Goal: Check status

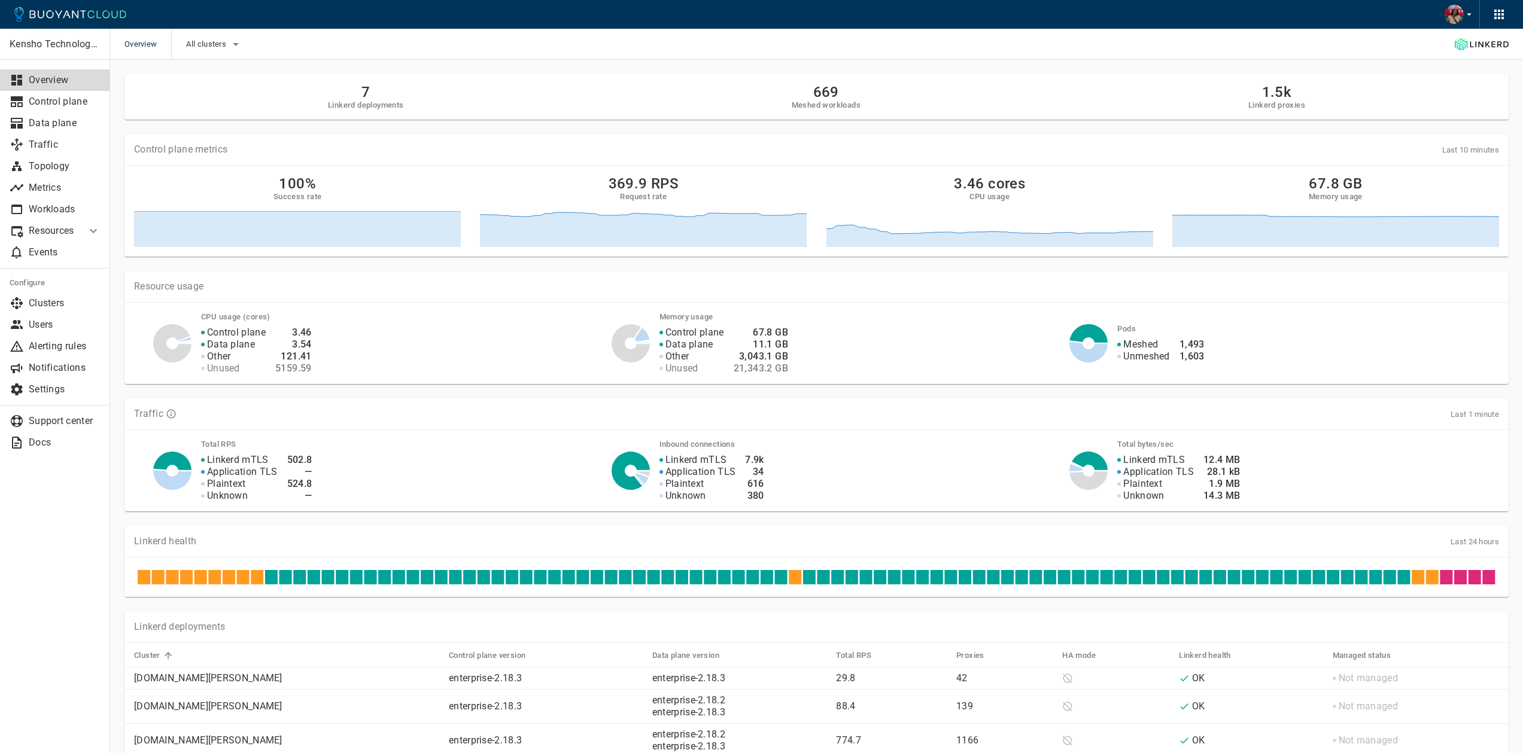
click at [1440, 540] on div "Linkerd health Last 24 hours" at bounding box center [816, 542] width 1365 height 12
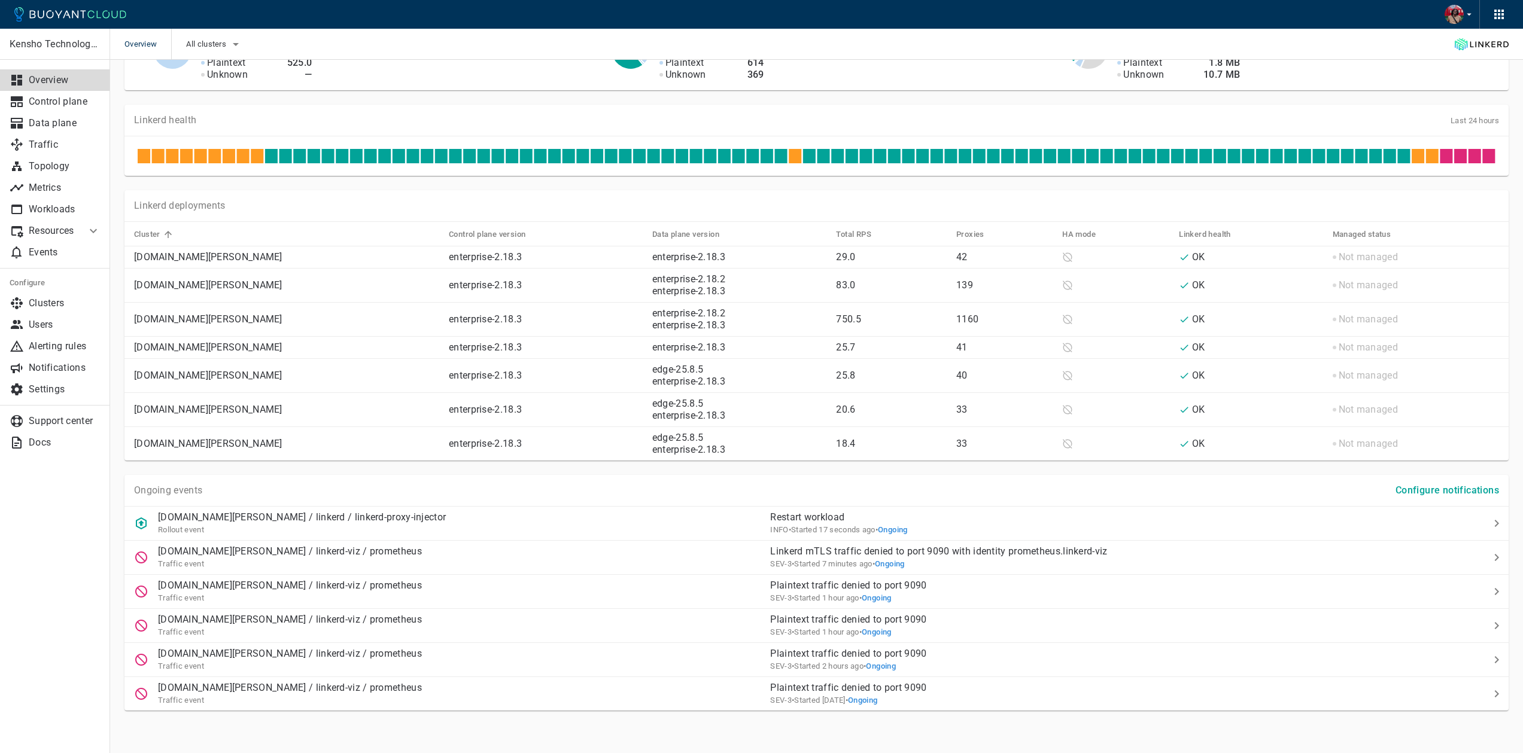
scroll to position [427, 0]
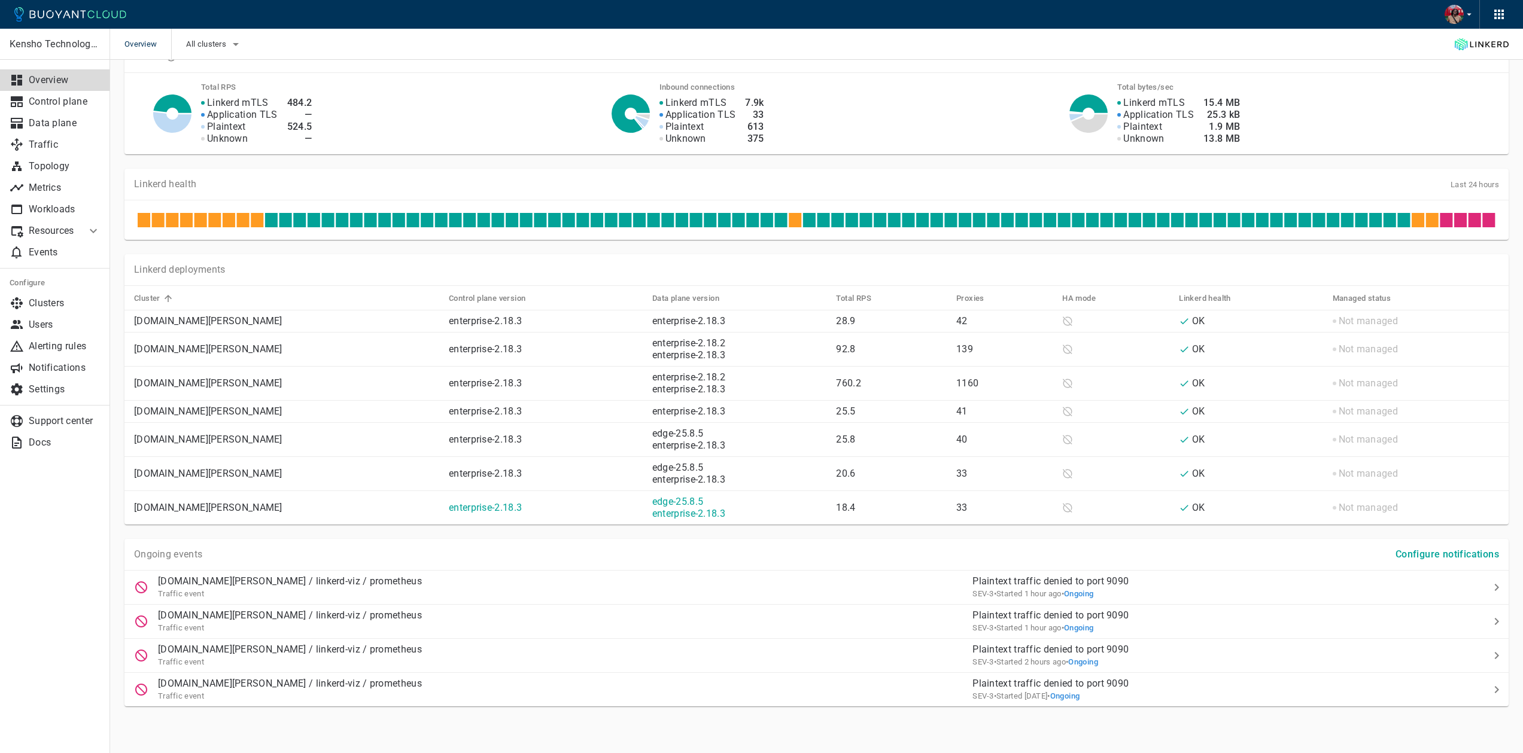
scroll to position [358, 0]
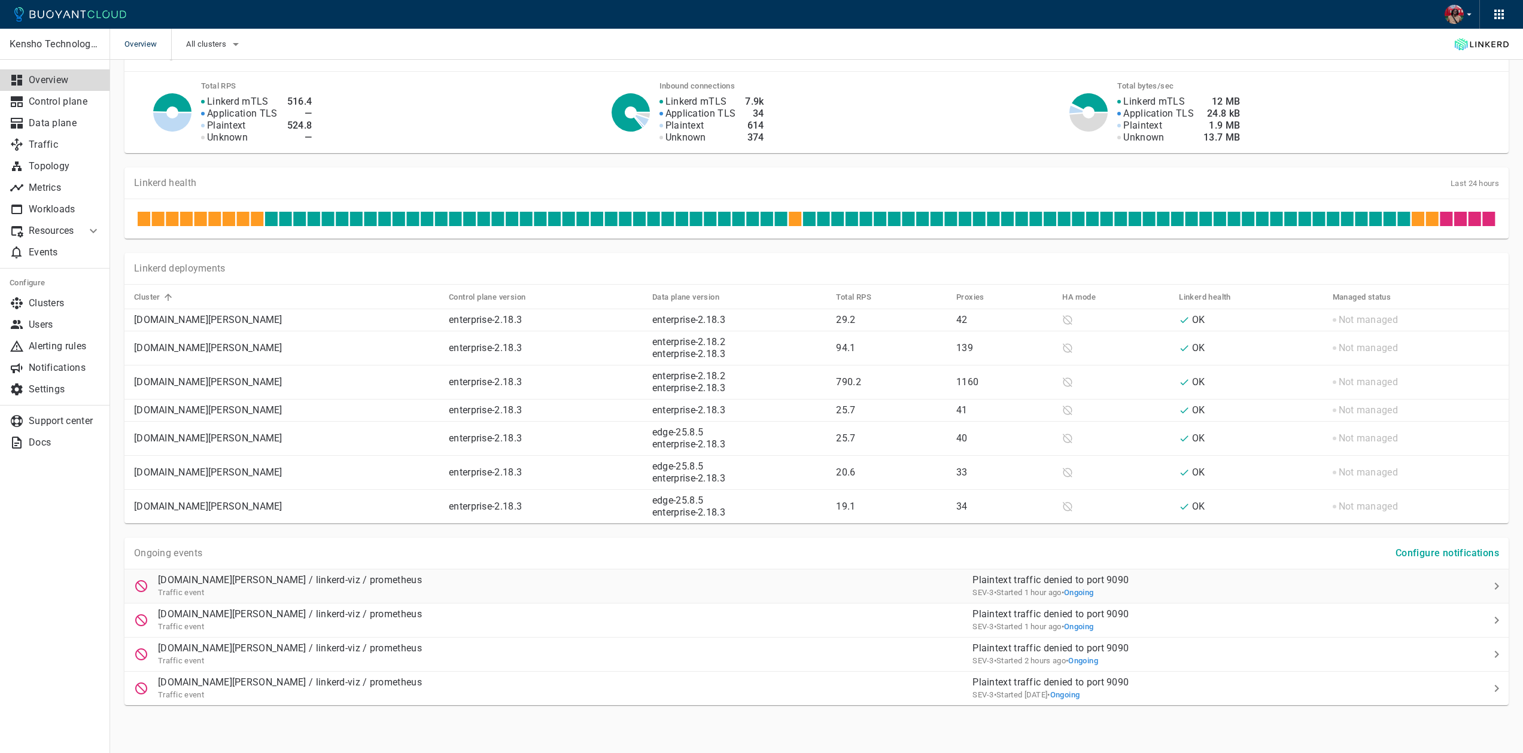
click at [1020, 578] on p "Plaintext traffic denied to port 9090" at bounding box center [1201, 580] width 458 height 12
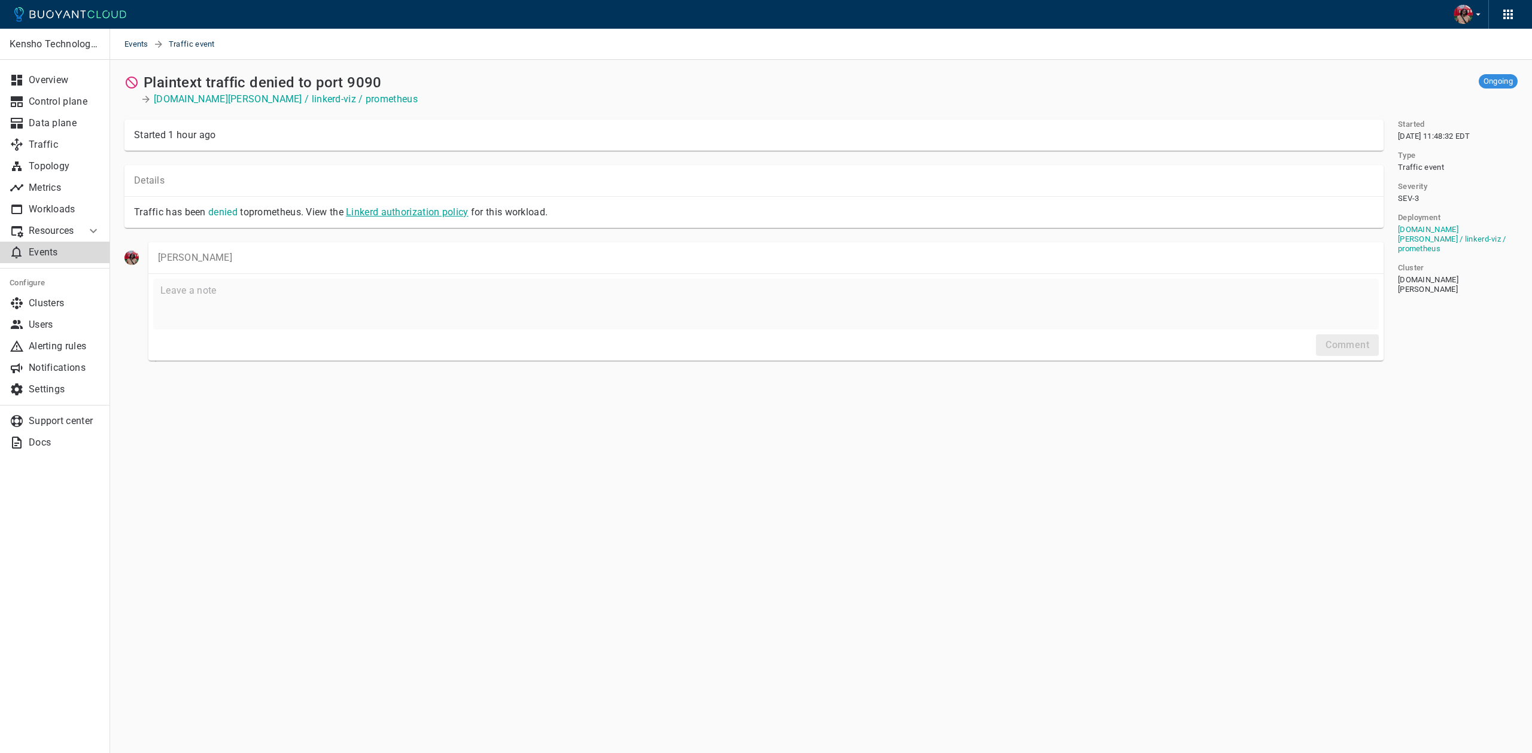
click at [370, 213] on link "Linkerd authorization policy" at bounding box center [407, 211] width 122 height 11
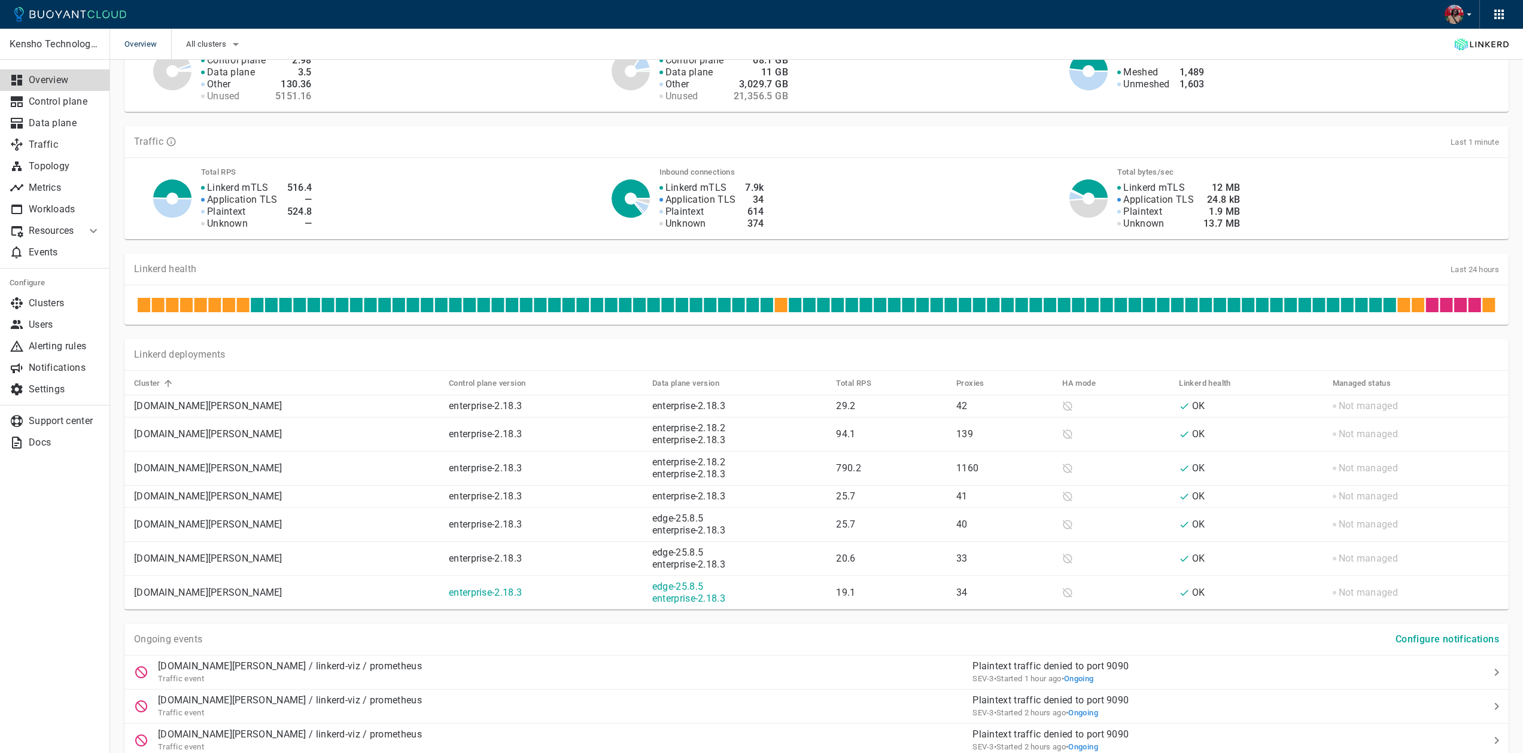
scroll to position [358, 0]
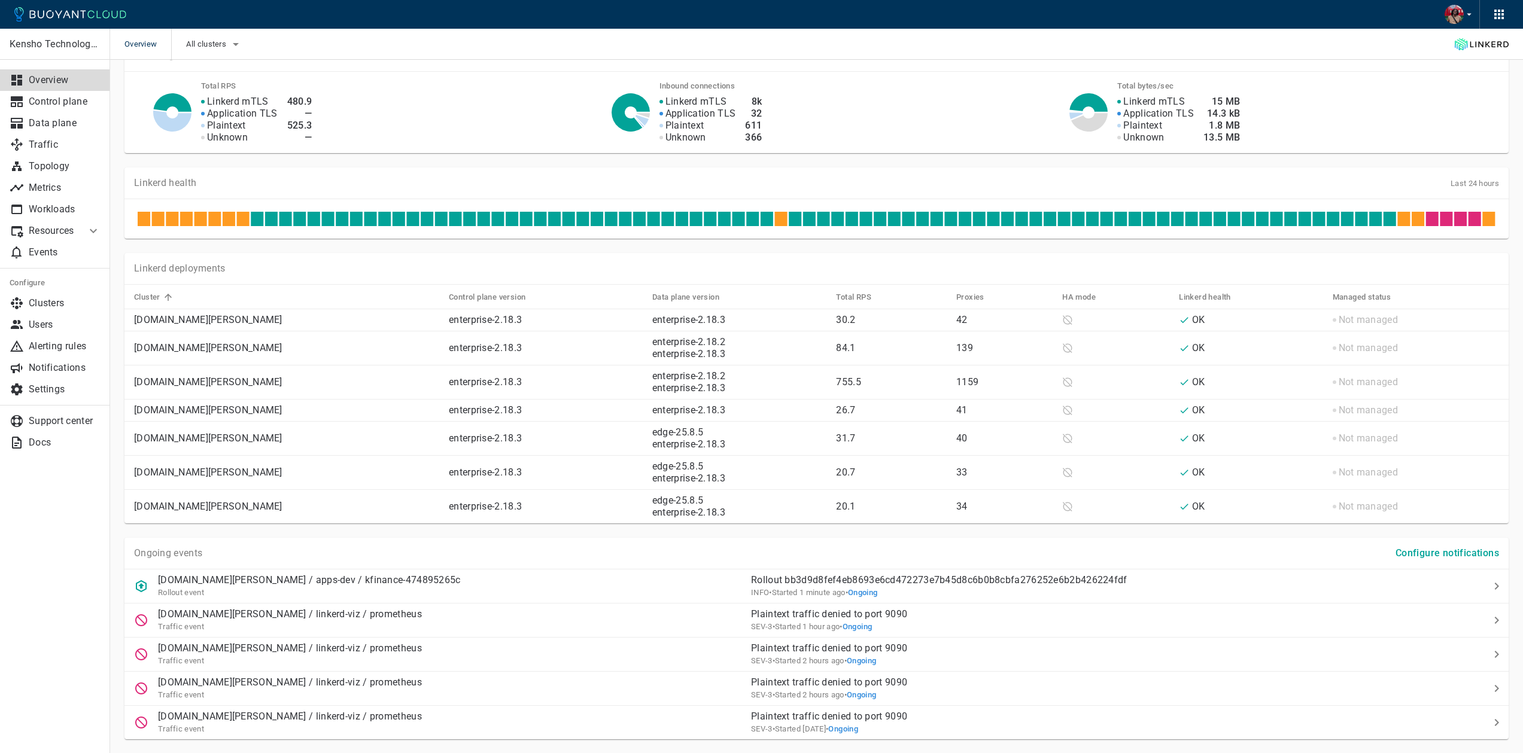
click at [1491, 202] on div at bounding box center [816, 218] width 1384 height 39
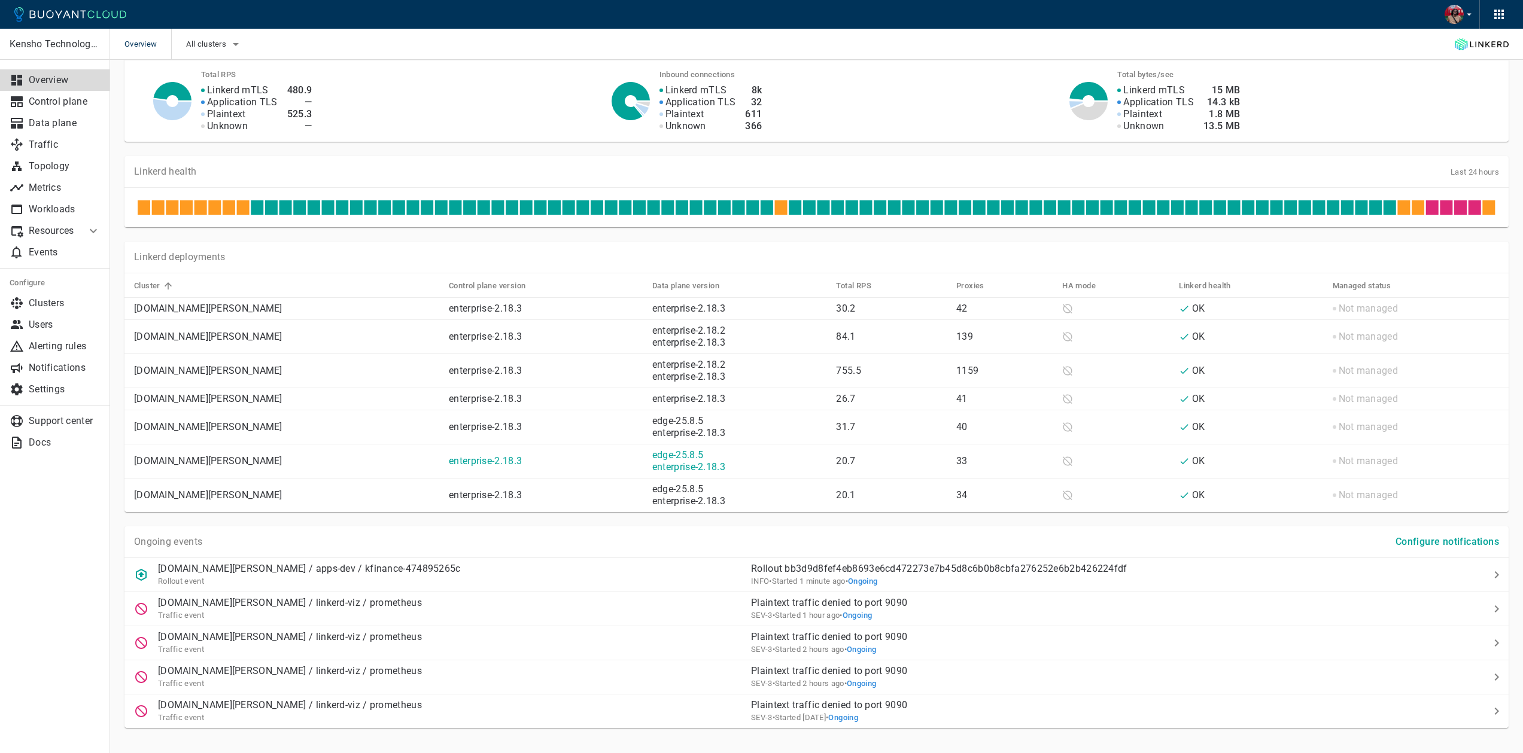
scroll to position [393, 0]
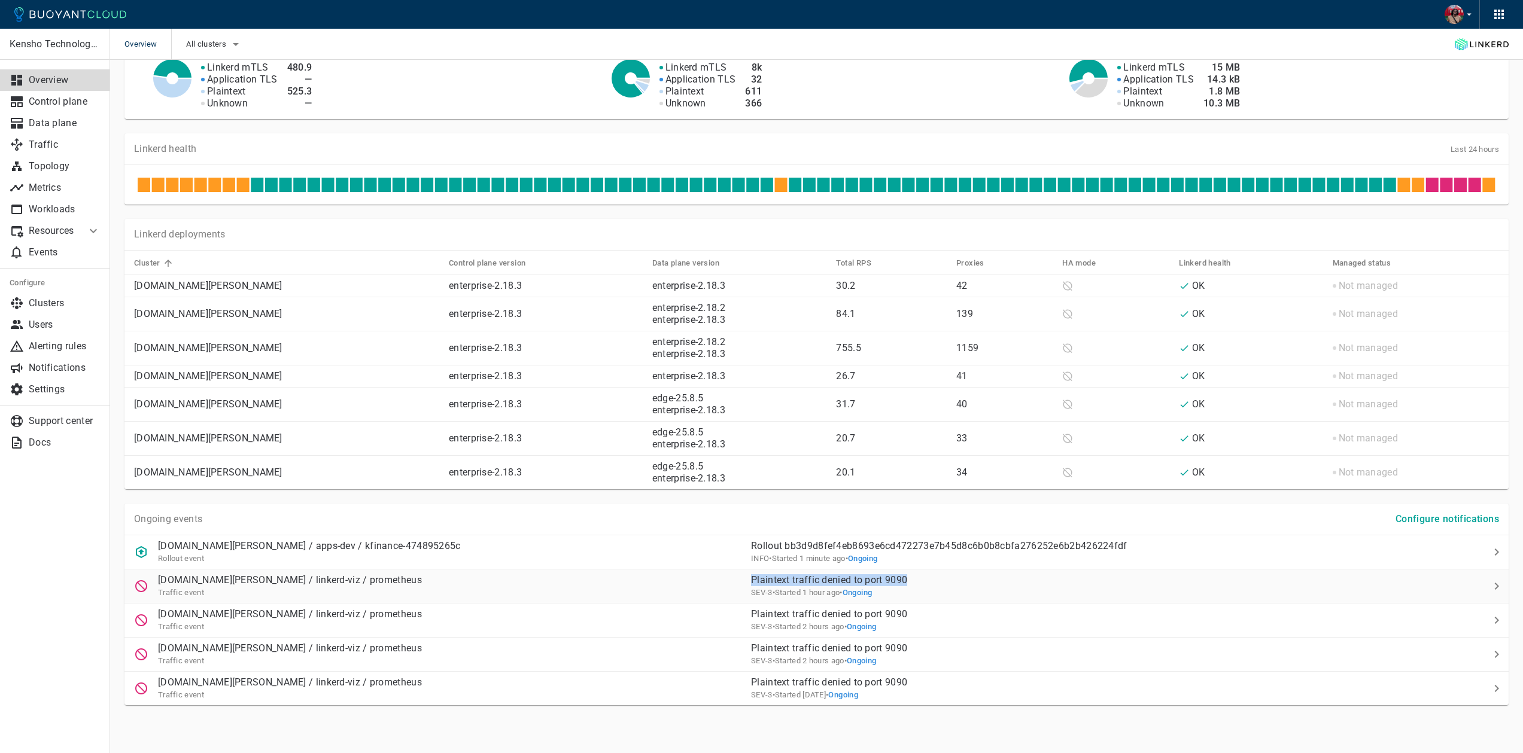
drag, startPoint x: 904, startPoint y: 580, endPoint x: 743, endPoint y: 580, distance: 161.0
click at [751, 580] on p "Plaintext traffic denied to port 9090" at bounding box center [1100, 580] width 698 height 12
copy p "Plaintext traffic denied to port 9090"
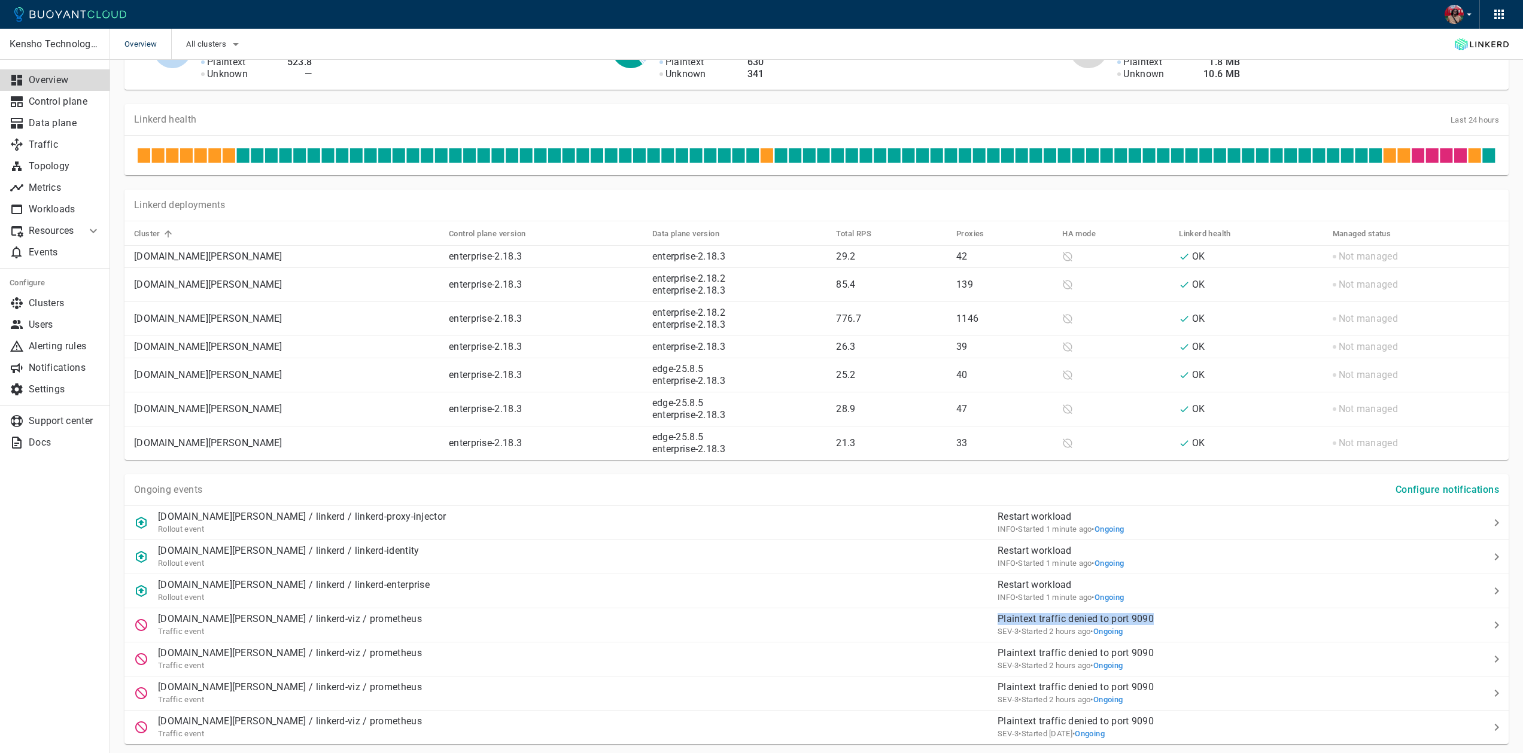
scroll to position [461, 0]
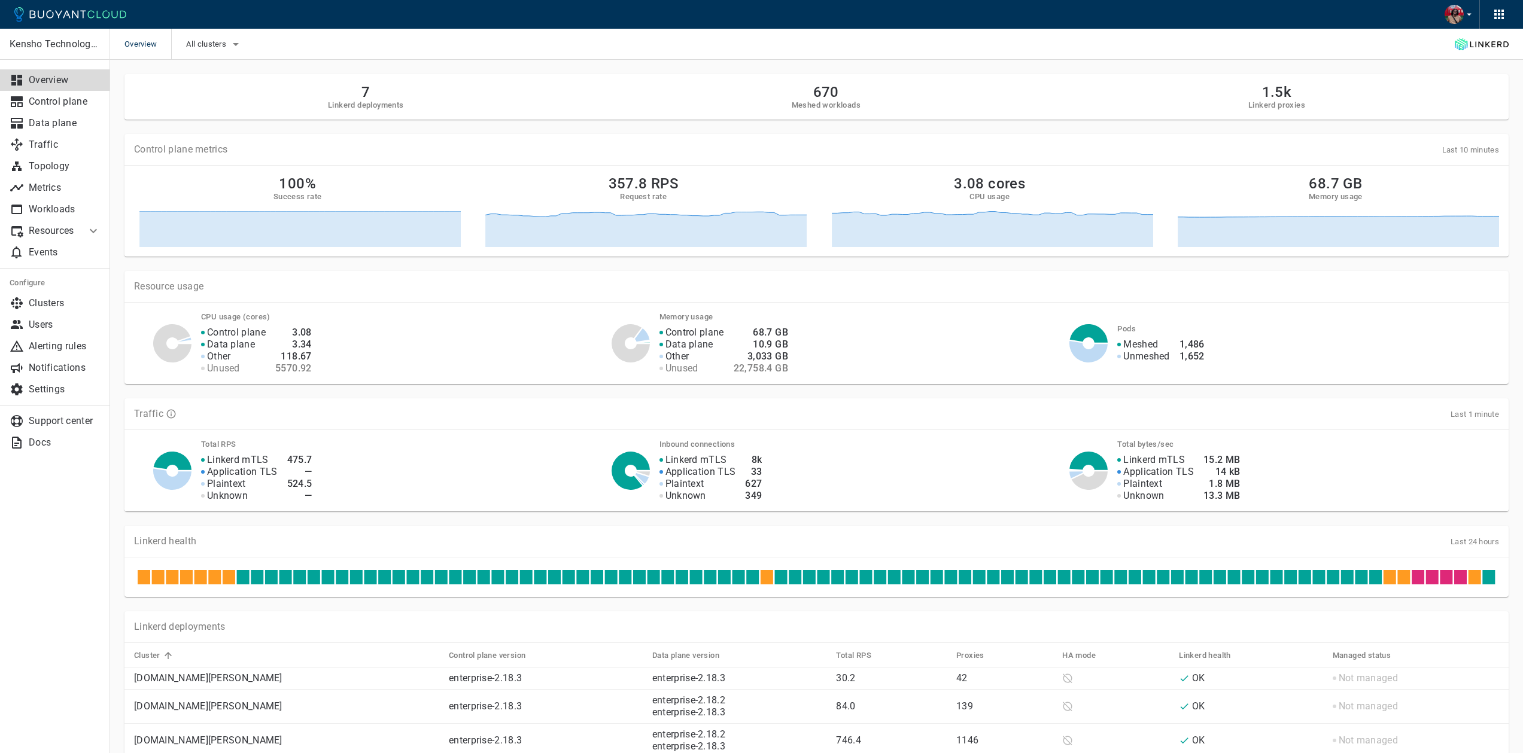
scroll to position [461, 0]
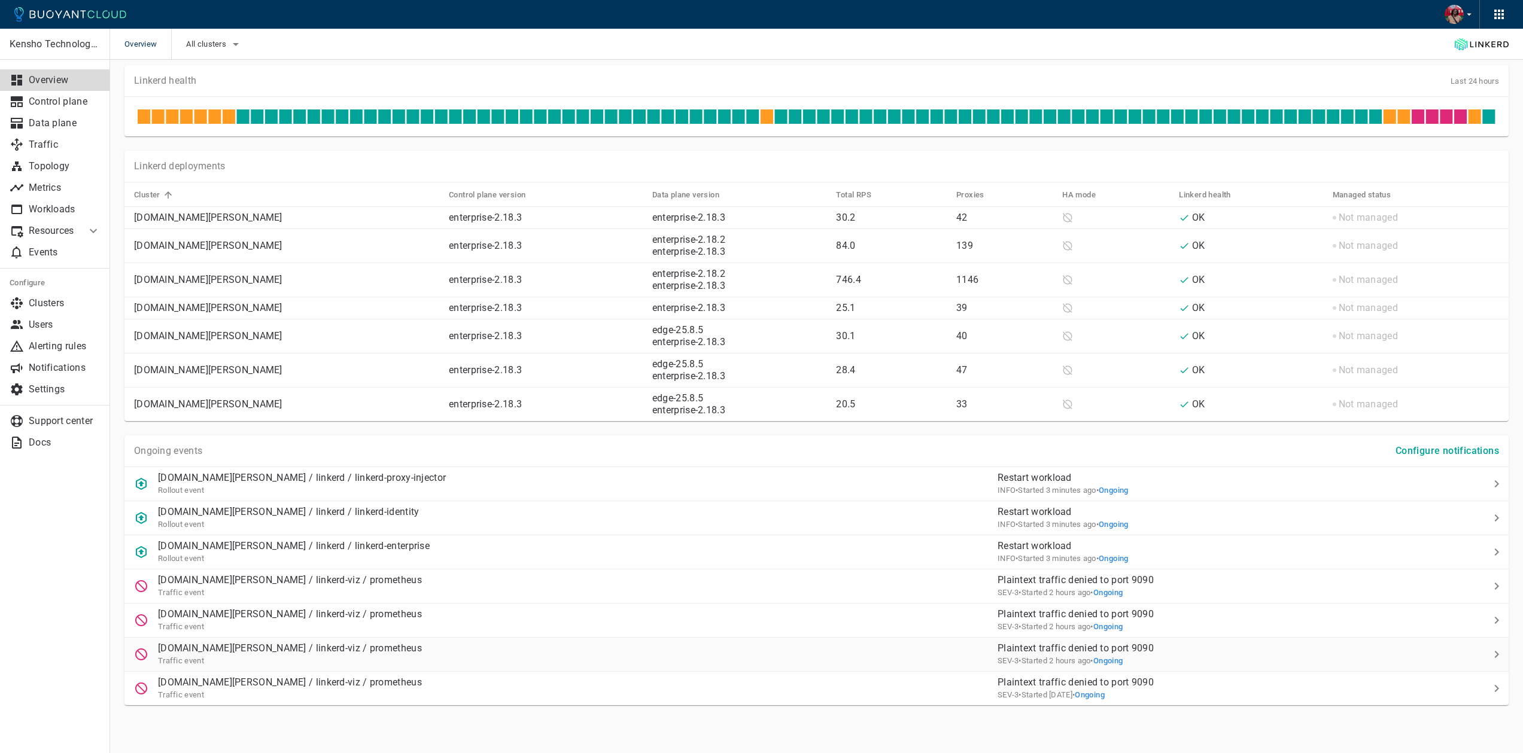
click at [487, 644] on div "hydra-us-east-apollo.kube.kensho.com / linkerd-viz / prometheus Traffic event" at bounding box center [555, 650] width 863 height 34
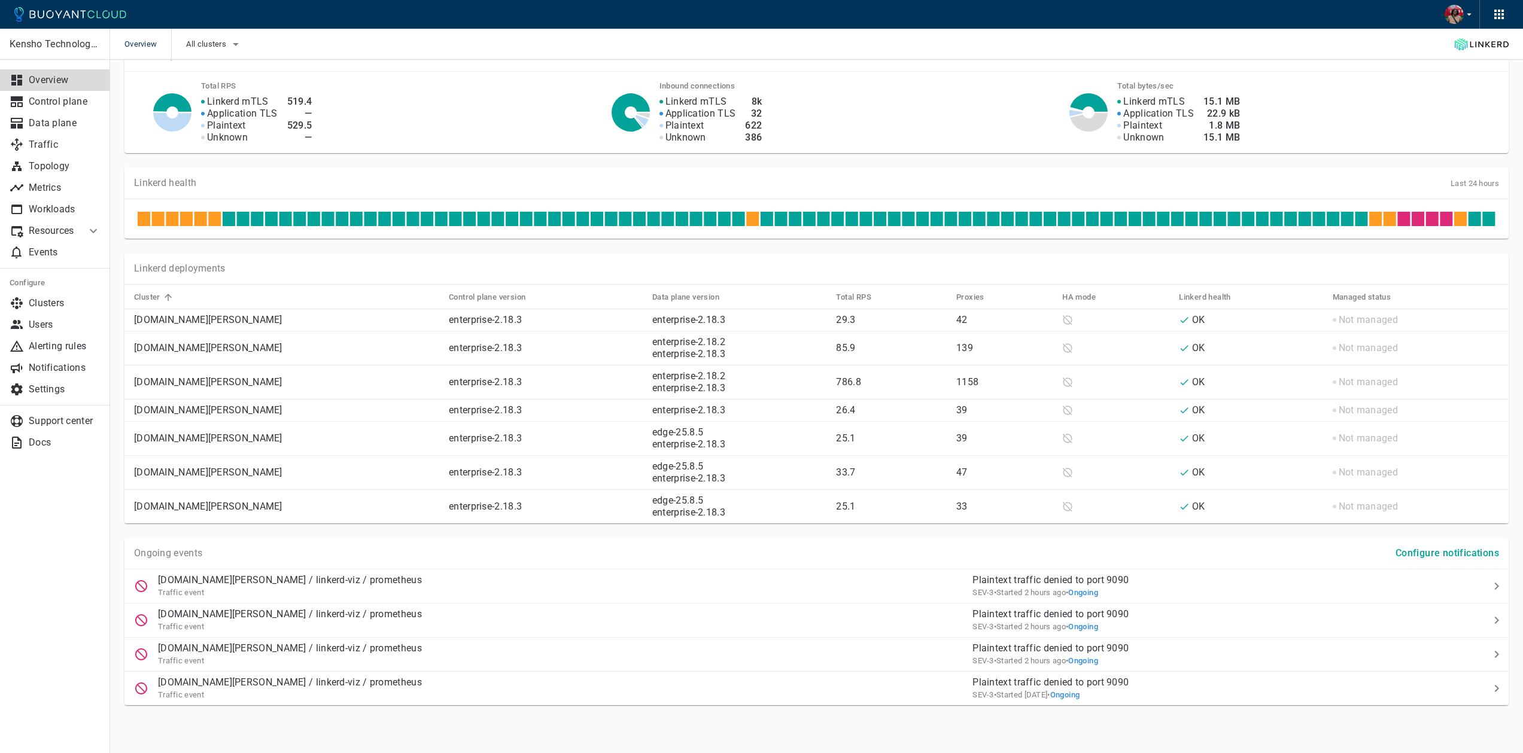
scroll to position [358, 0]
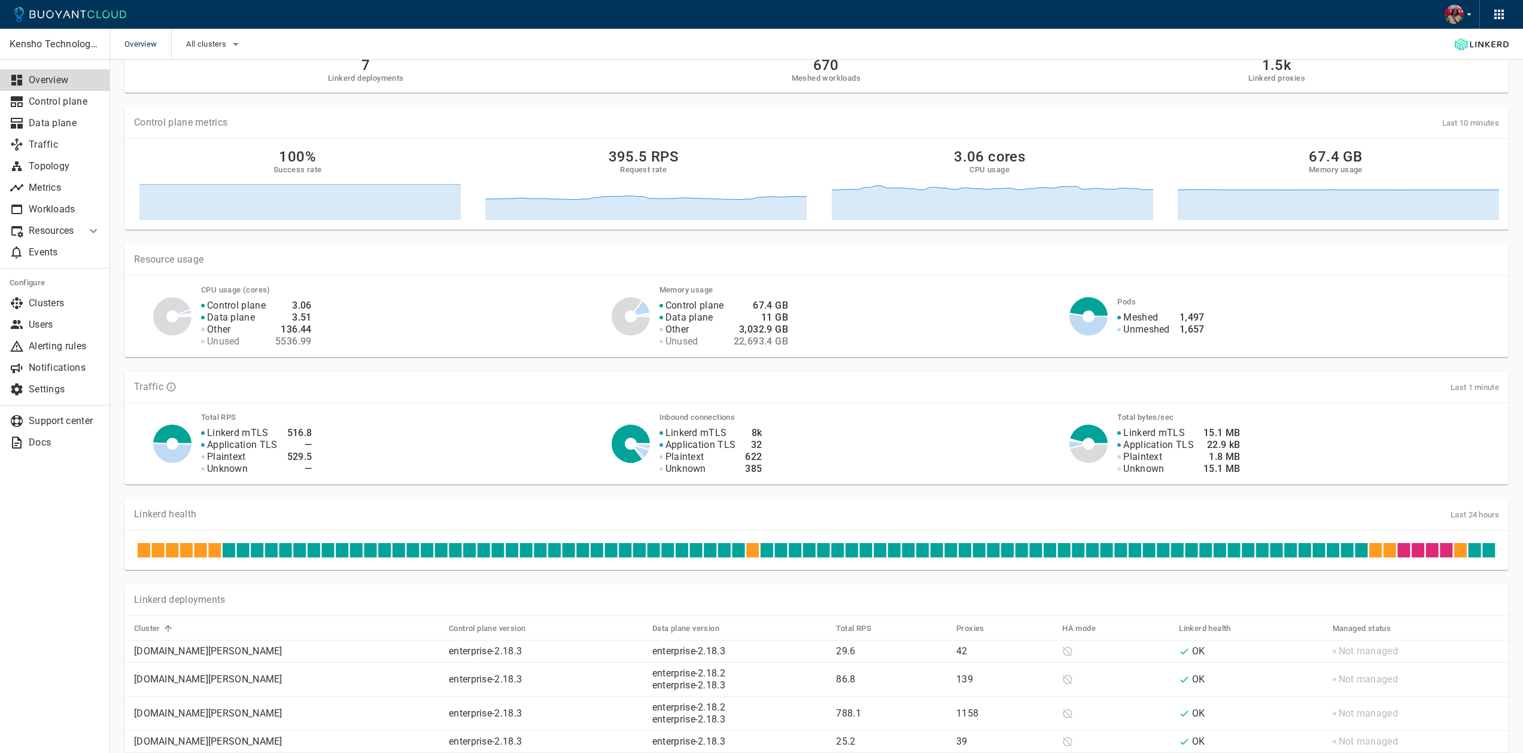
scroll to position [358, 0]
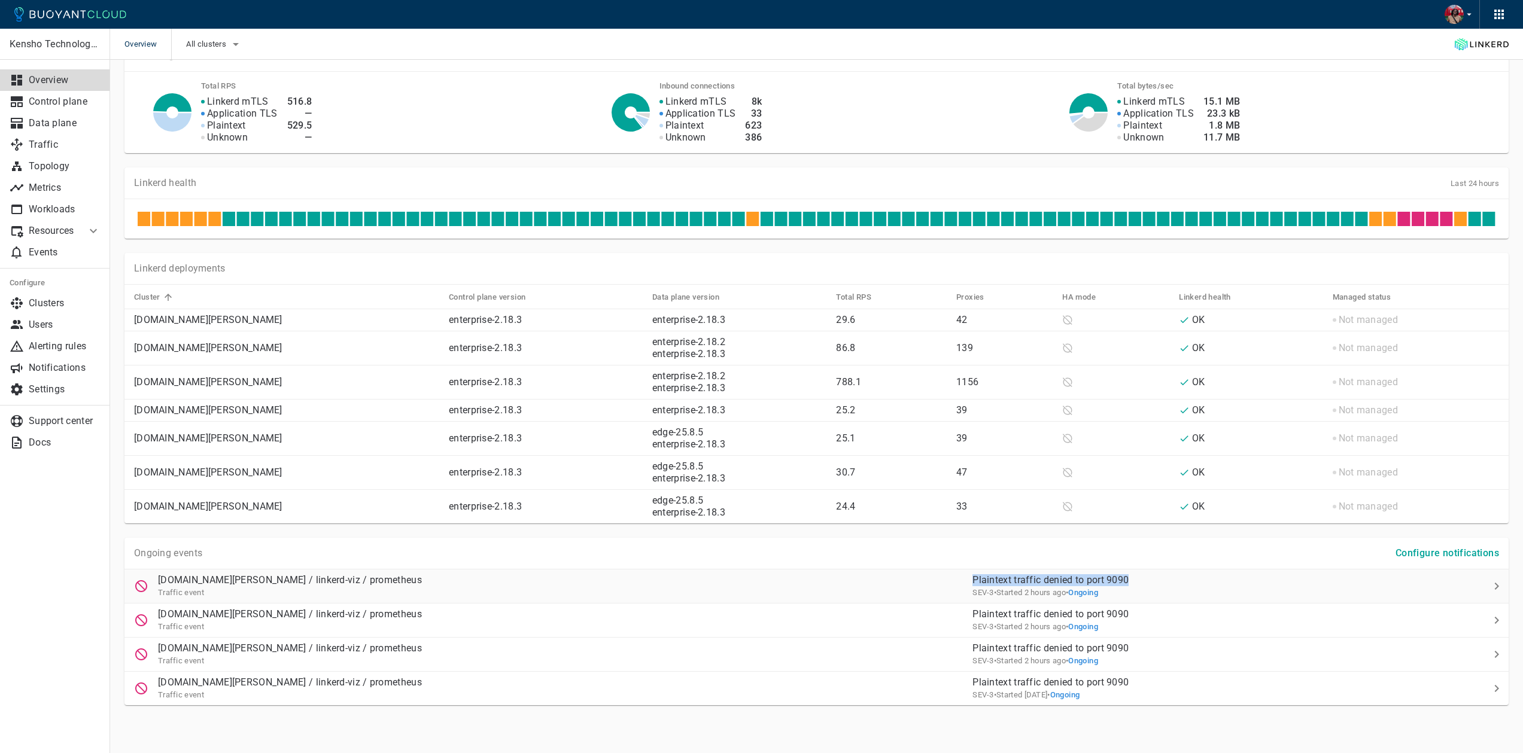
drag, startPoint x: 1002, startPoint y: 579, endPoint x: 1158, endPoint y: 583, distance: 155.6
click at [1158, 583] on p "Plaintext traffic denied to port 9090" at bounding box center [1201, 580] width 458 height 12
copy p "Plaintext traffic denied to port 9090"
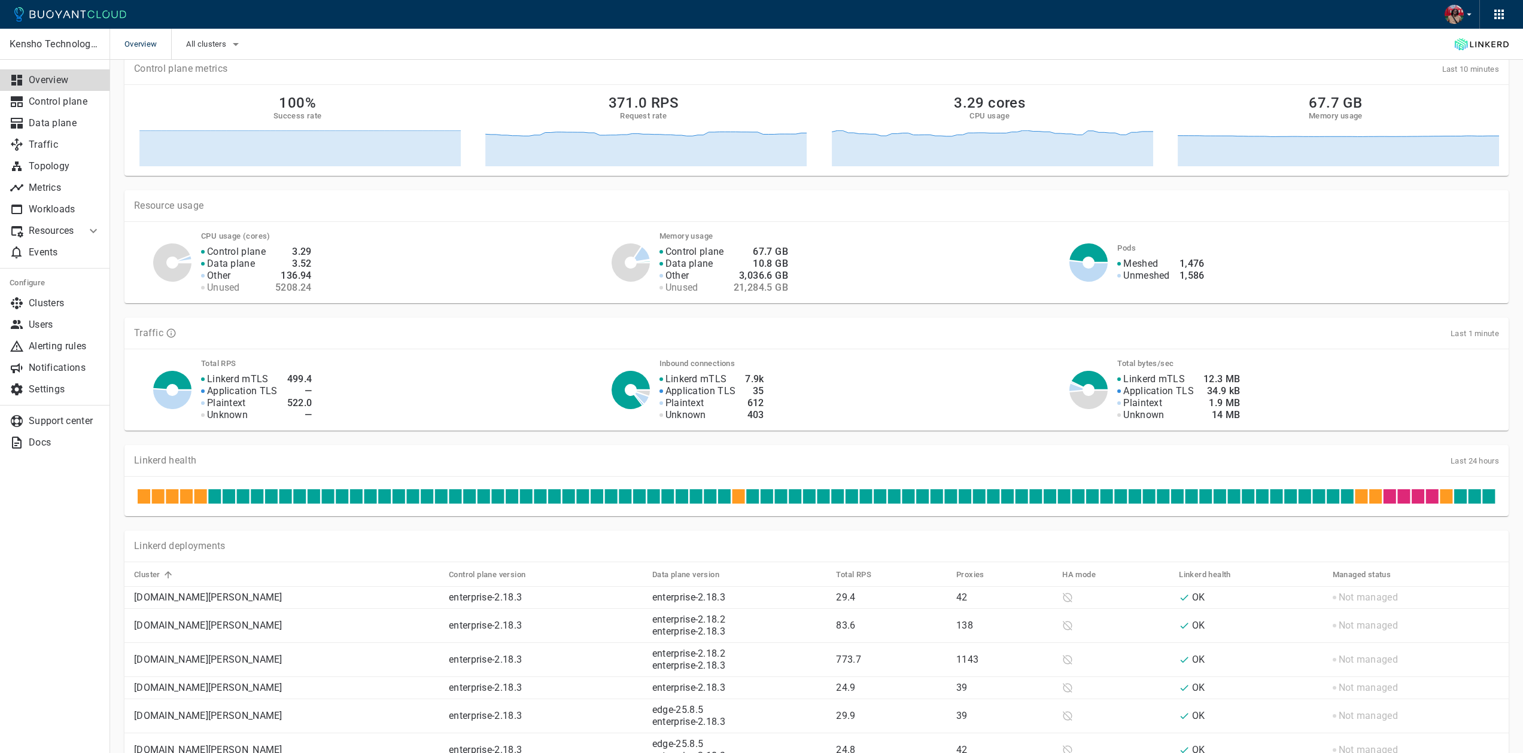
scroll to position [12, 0]
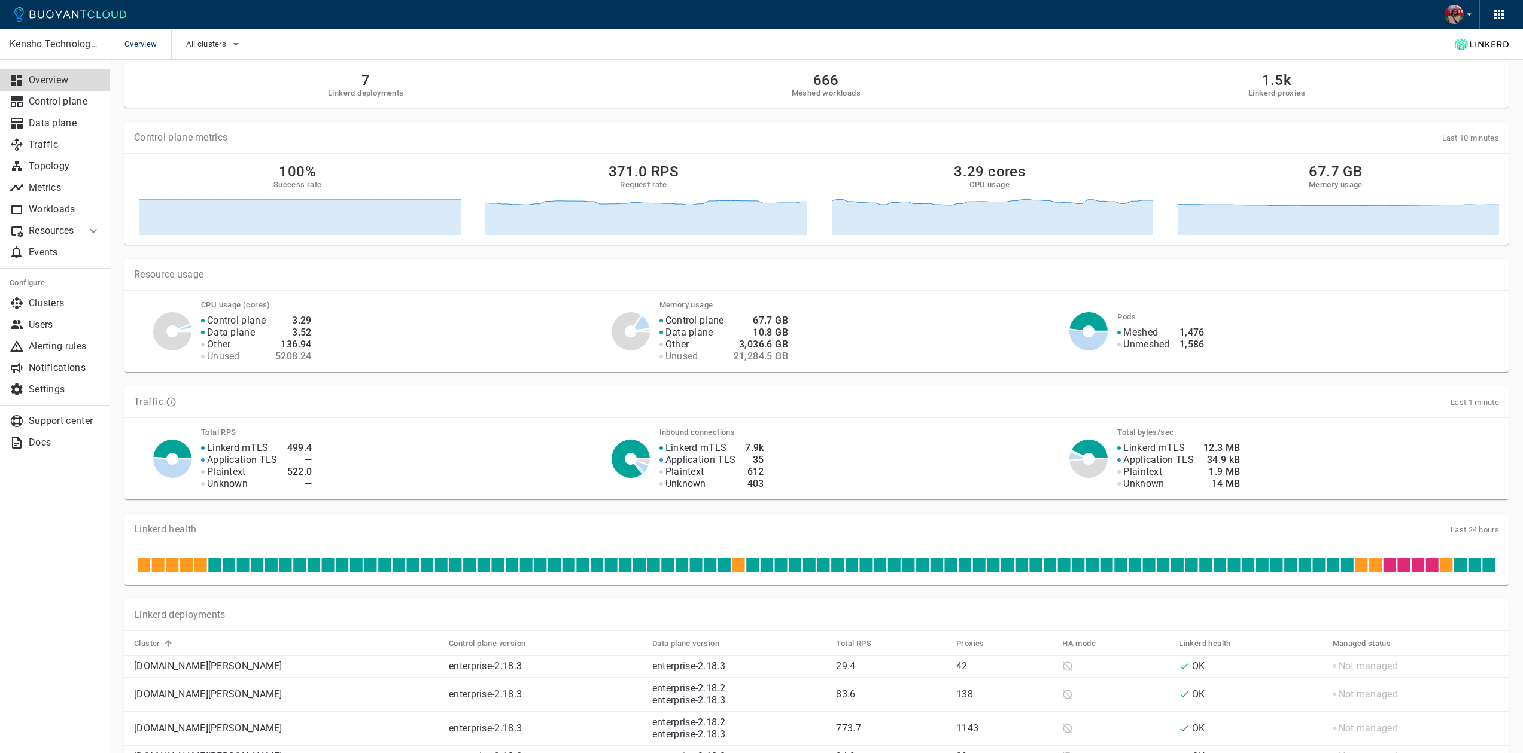
click at [211, 54] on div "All clusters" at bounding box center [207, 44] width 72 height 31
click at [218, 41] on span "All clusters" at bounding box center [207, 44] width 42 height 10
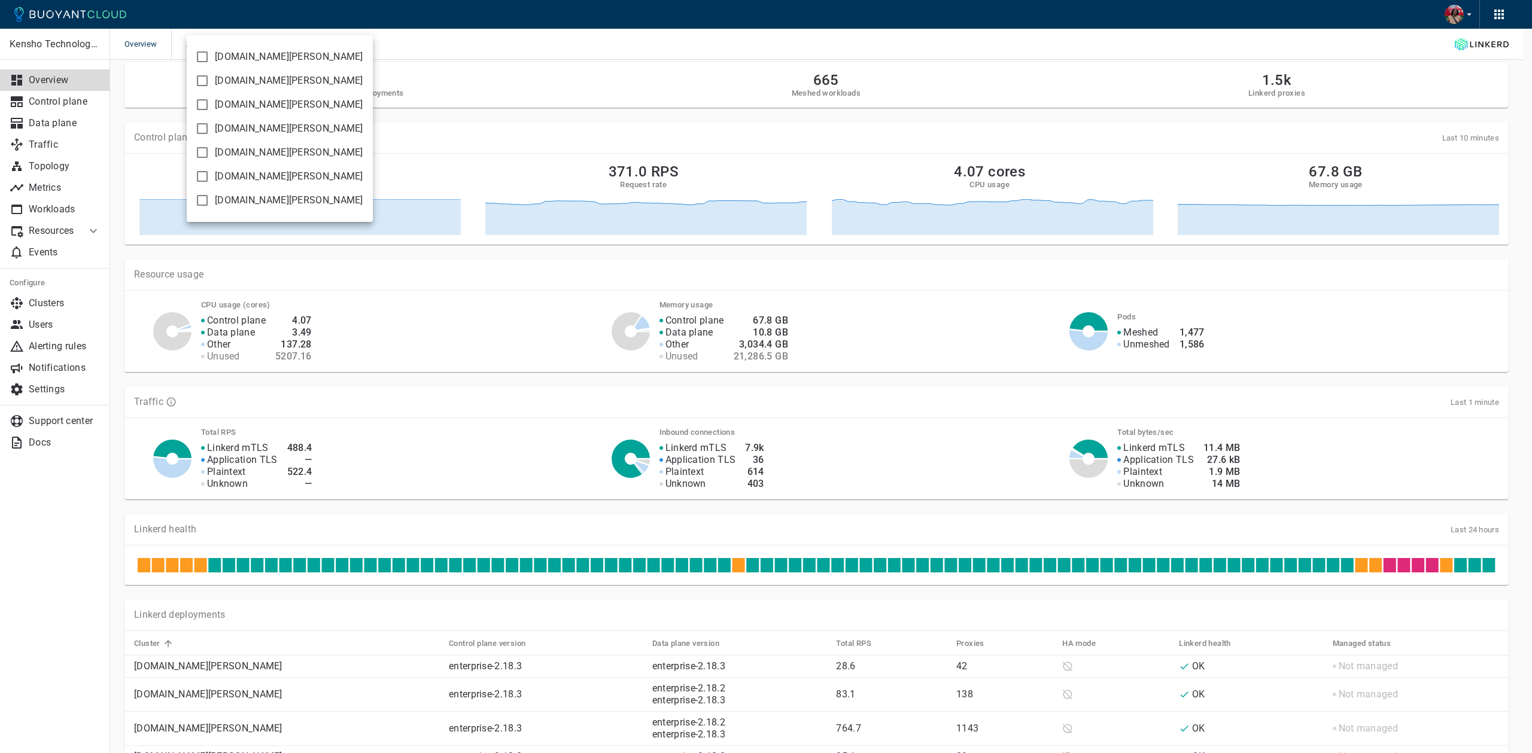
click at [627, 50] on div at bounding box center [766, 376] width 1532 height 753
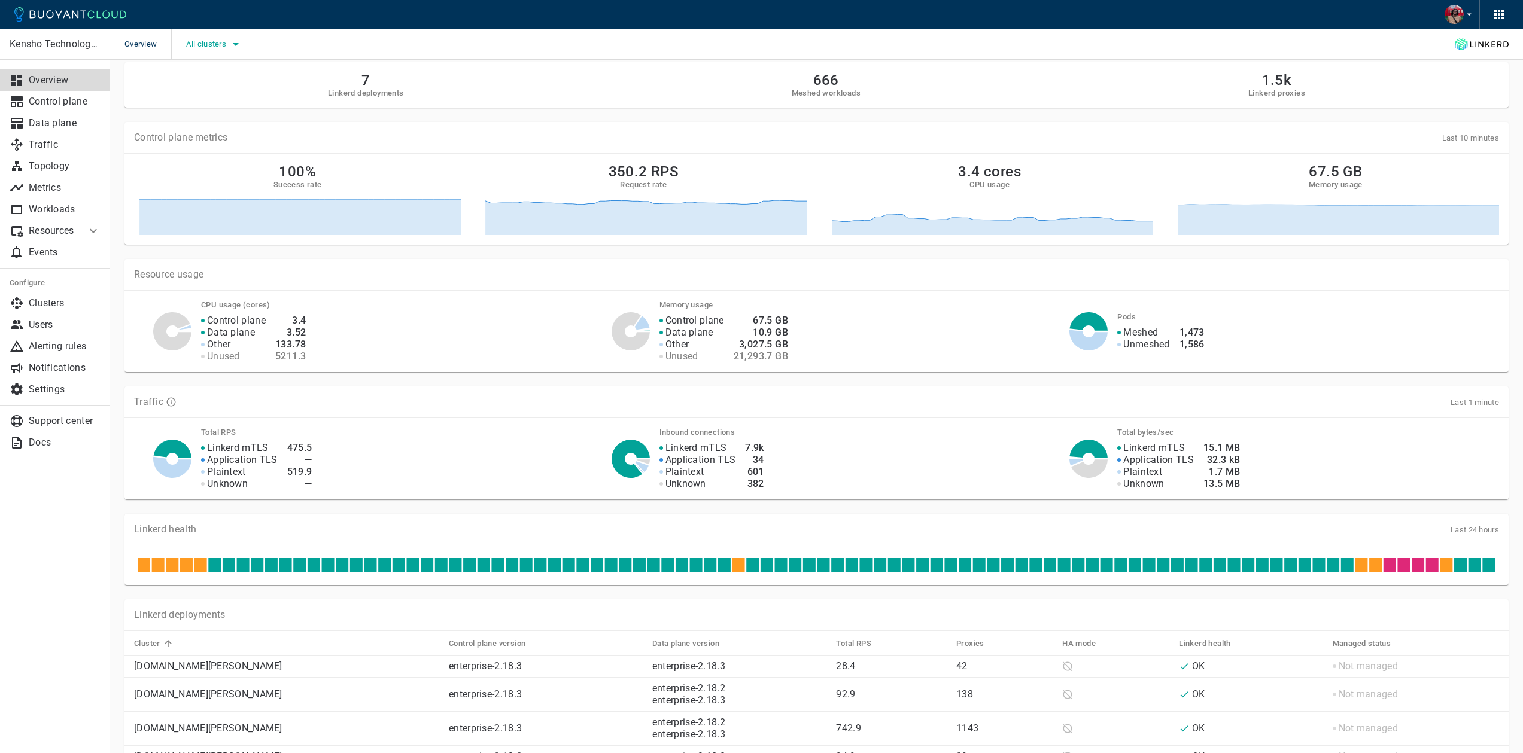
click at [202, 42] on span "All clusters" at bounding box center [207, 44] width 42 height 10
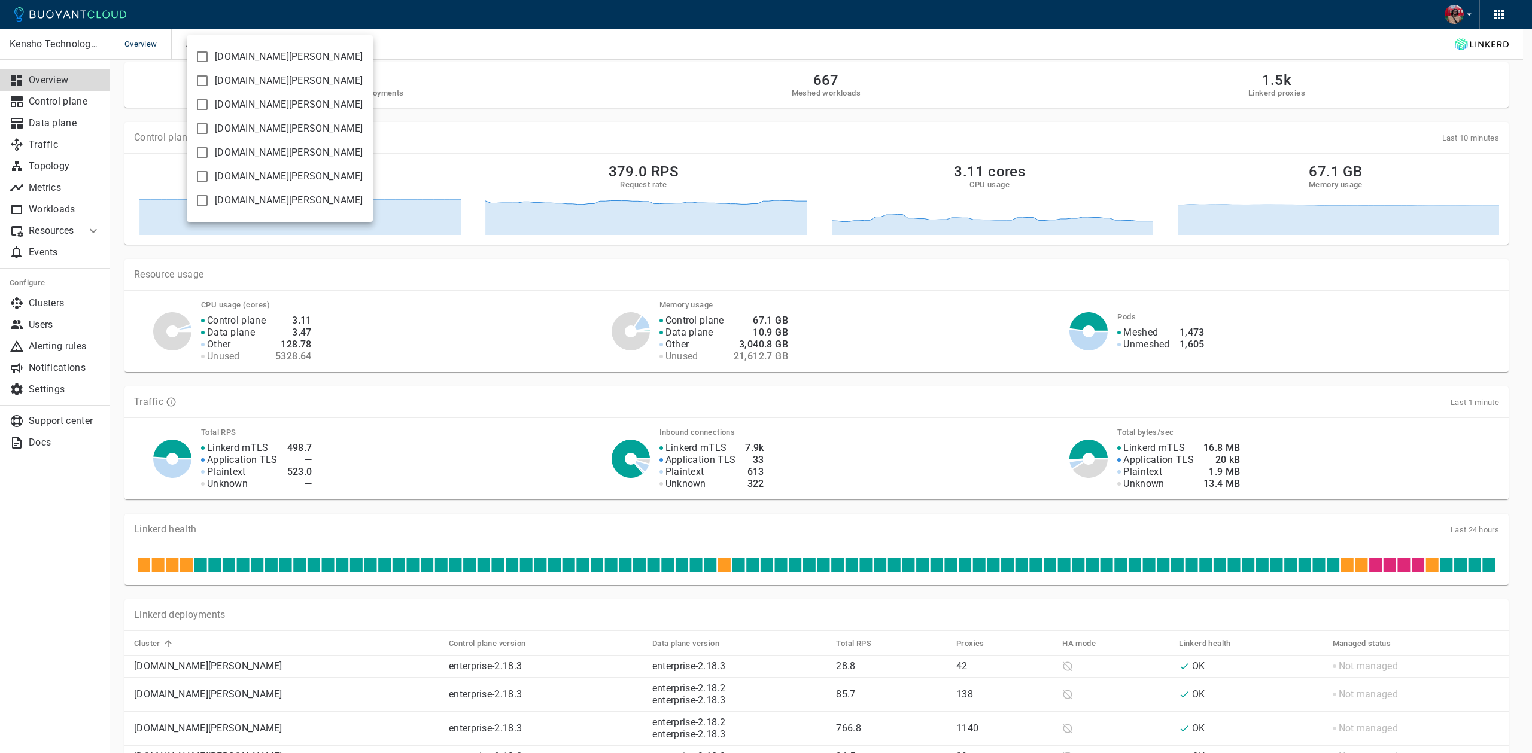
click at [220, 84] on span "[DOMAIN_NAME][PERSON_NAME]" at bounding box center [289, 81] width 148 height 12
click at [209, 84] on input "[DOMAIN_NAME][PERSON_NAME]" at bounding box center [202, 81] width 14 height 14
checkbox input "true"
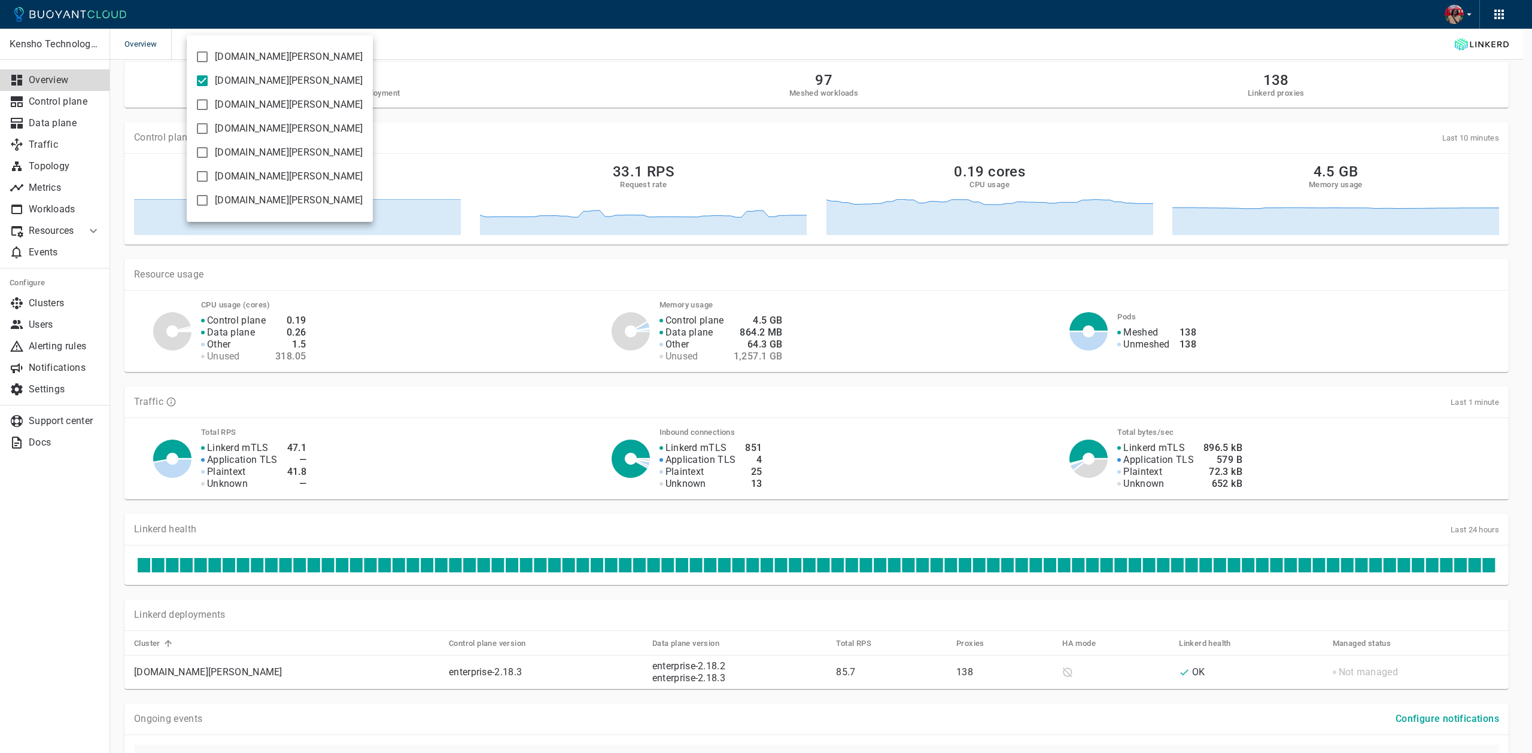
click at [810, 106] on div at bounding box center [766, 376] width 1532 height 753
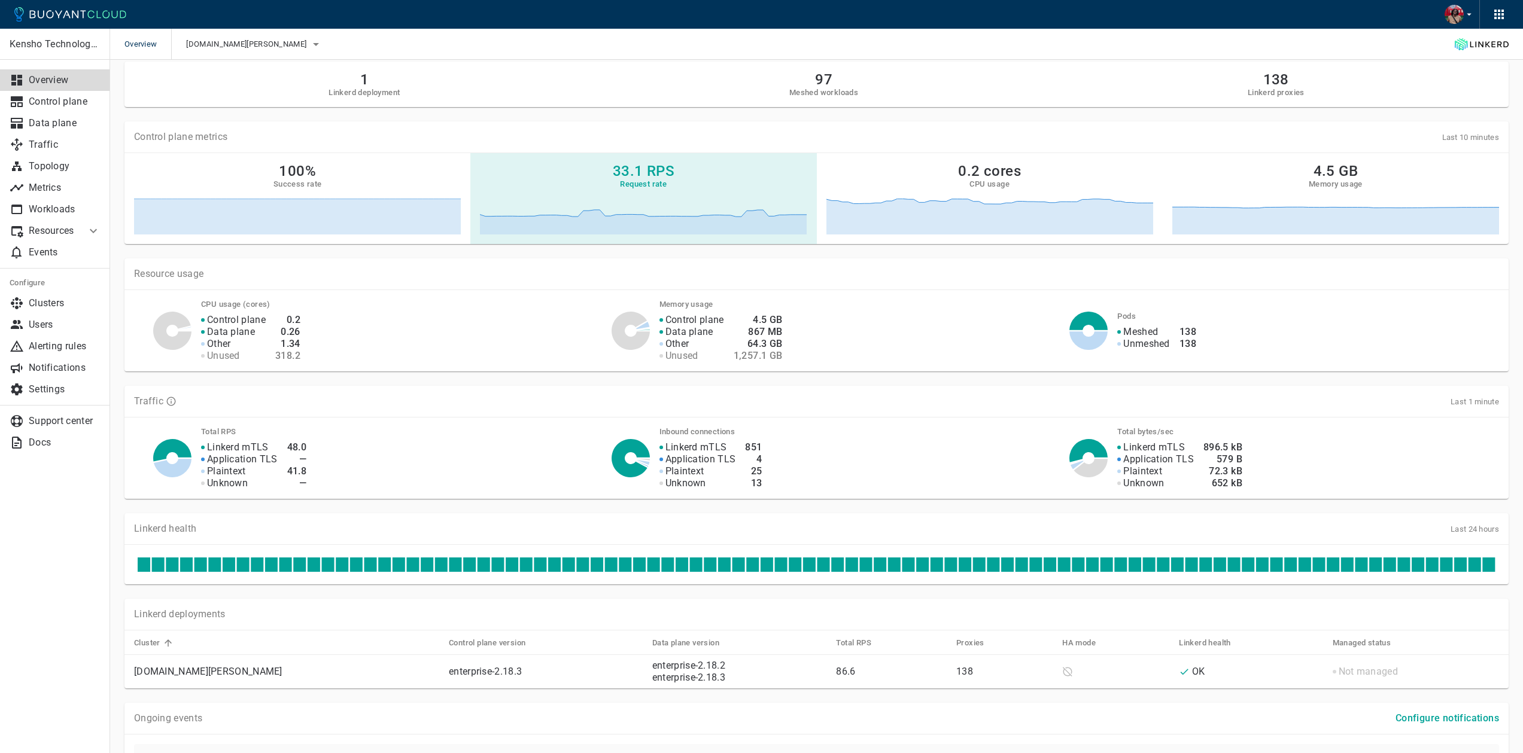
scroll to position [4, 0]
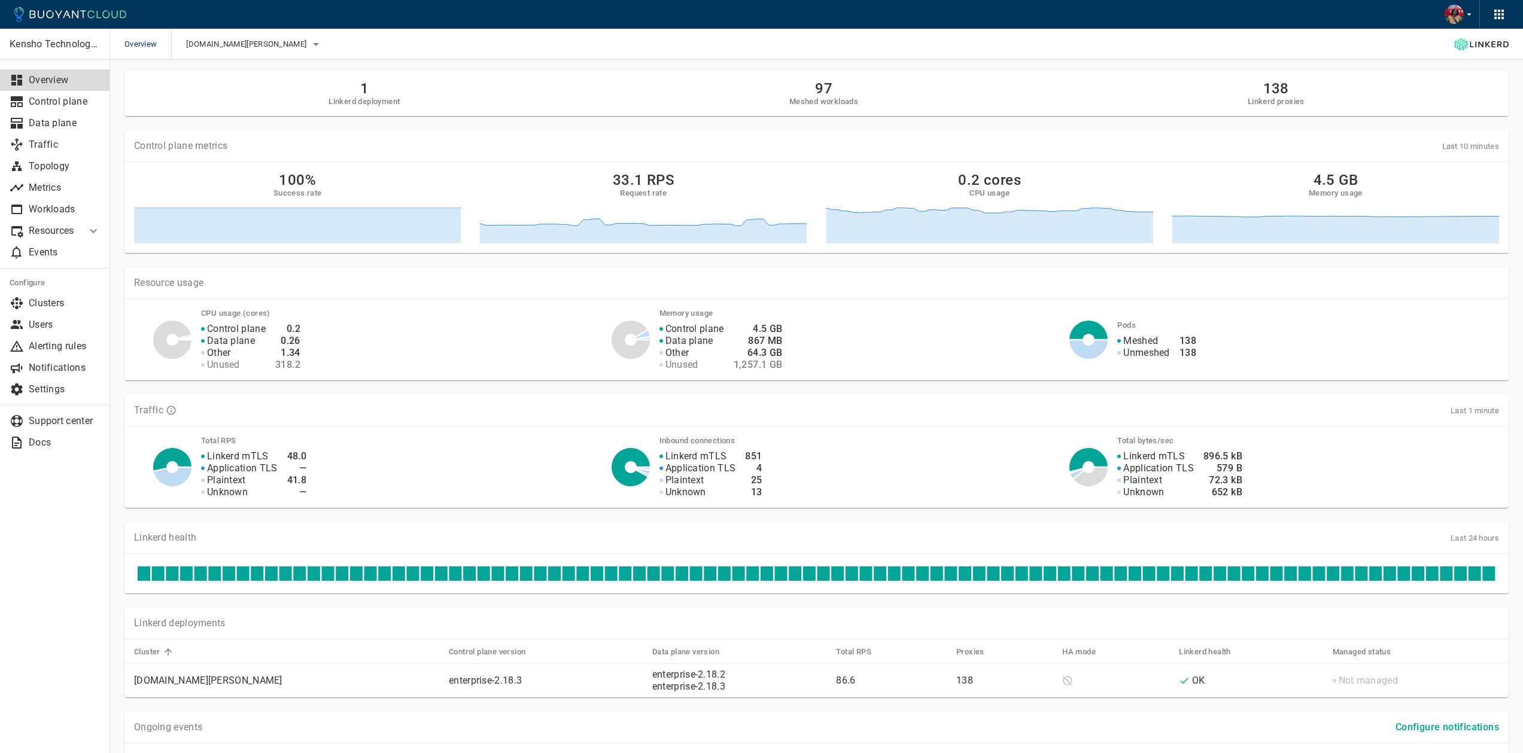
click at [829, 91] on h2 "97" at bounding box center [823, 88] width 69 height 17
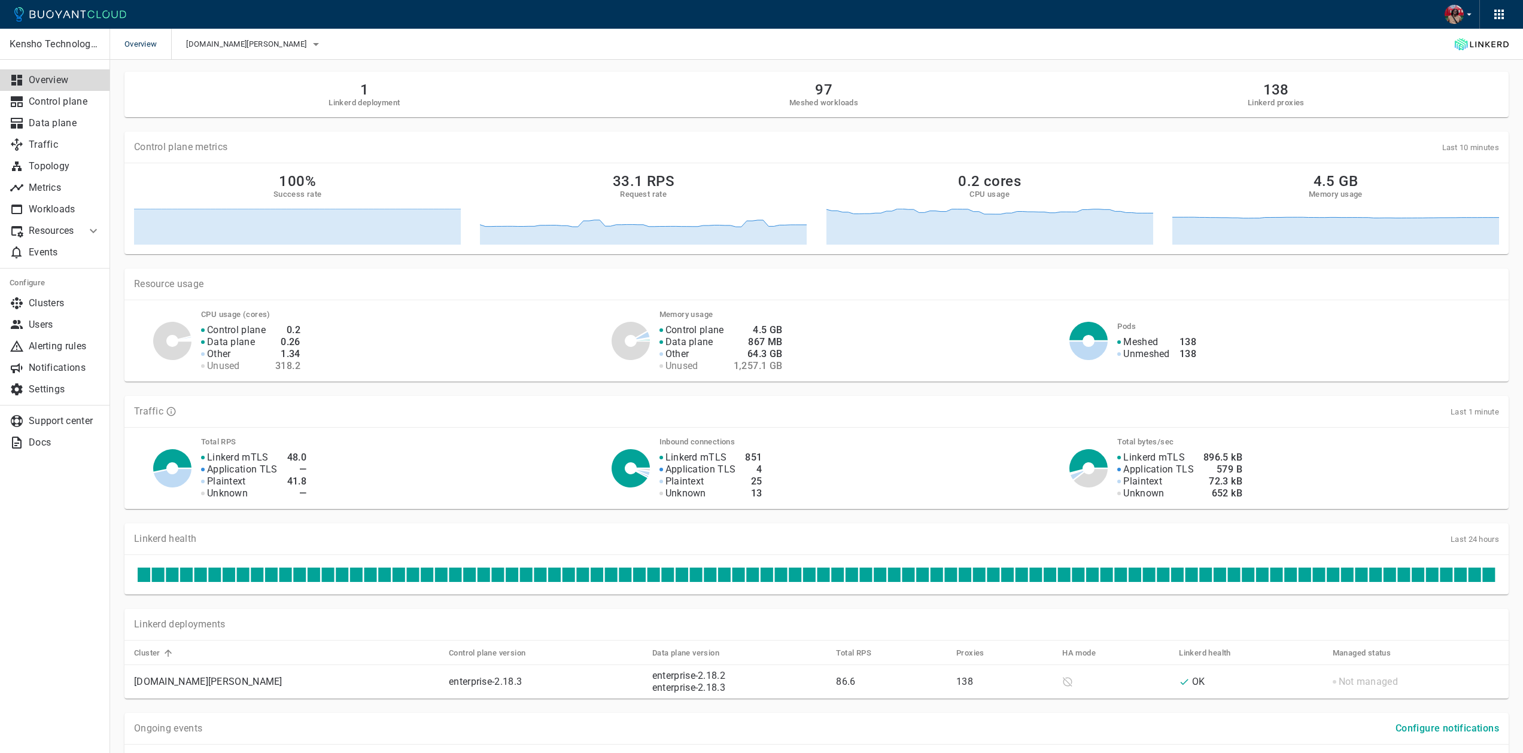
scroll to position [0, 0]
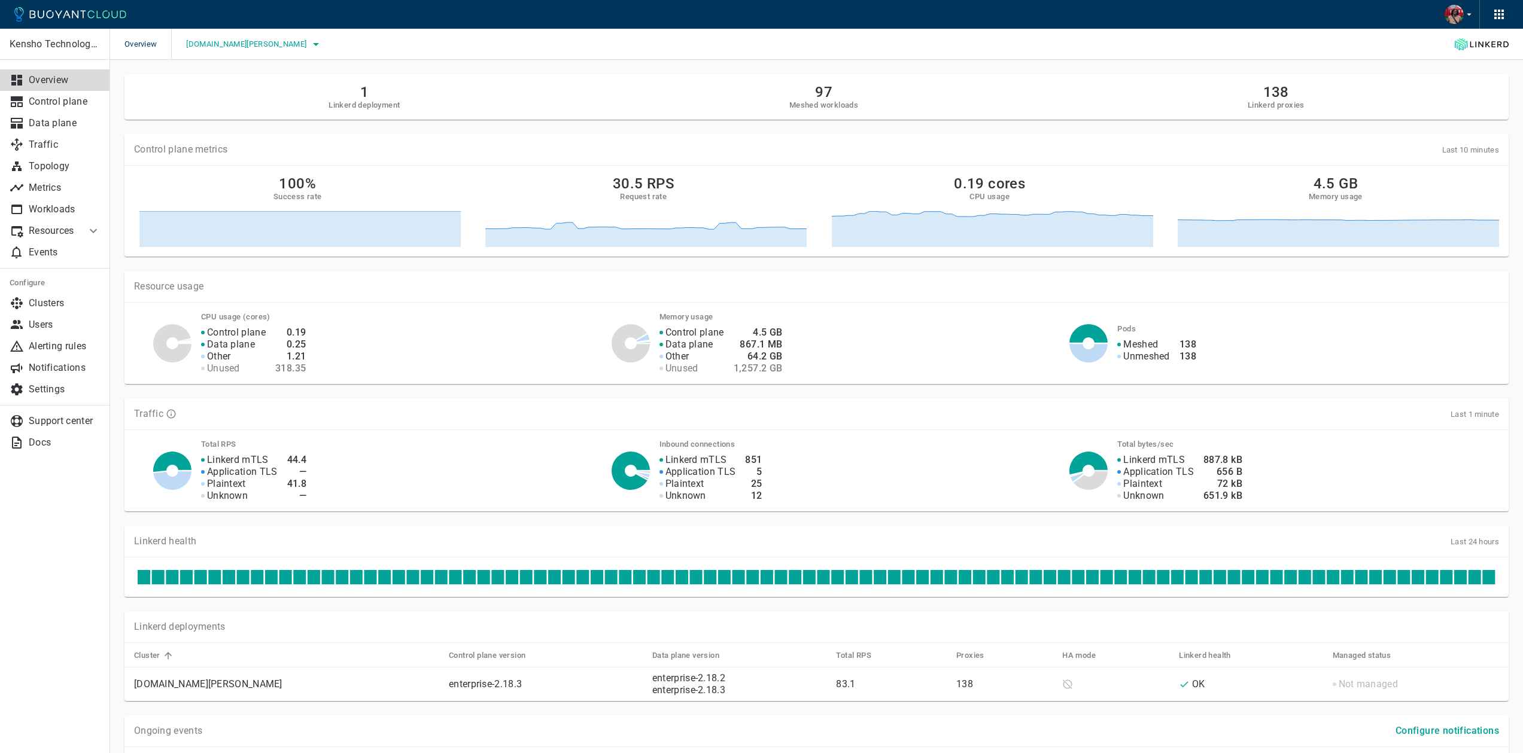
click at [251, 42] on span "[DOMAIN_NAME][PERSON_NAME]" at bounding box center [247, 44] width 123 height 10
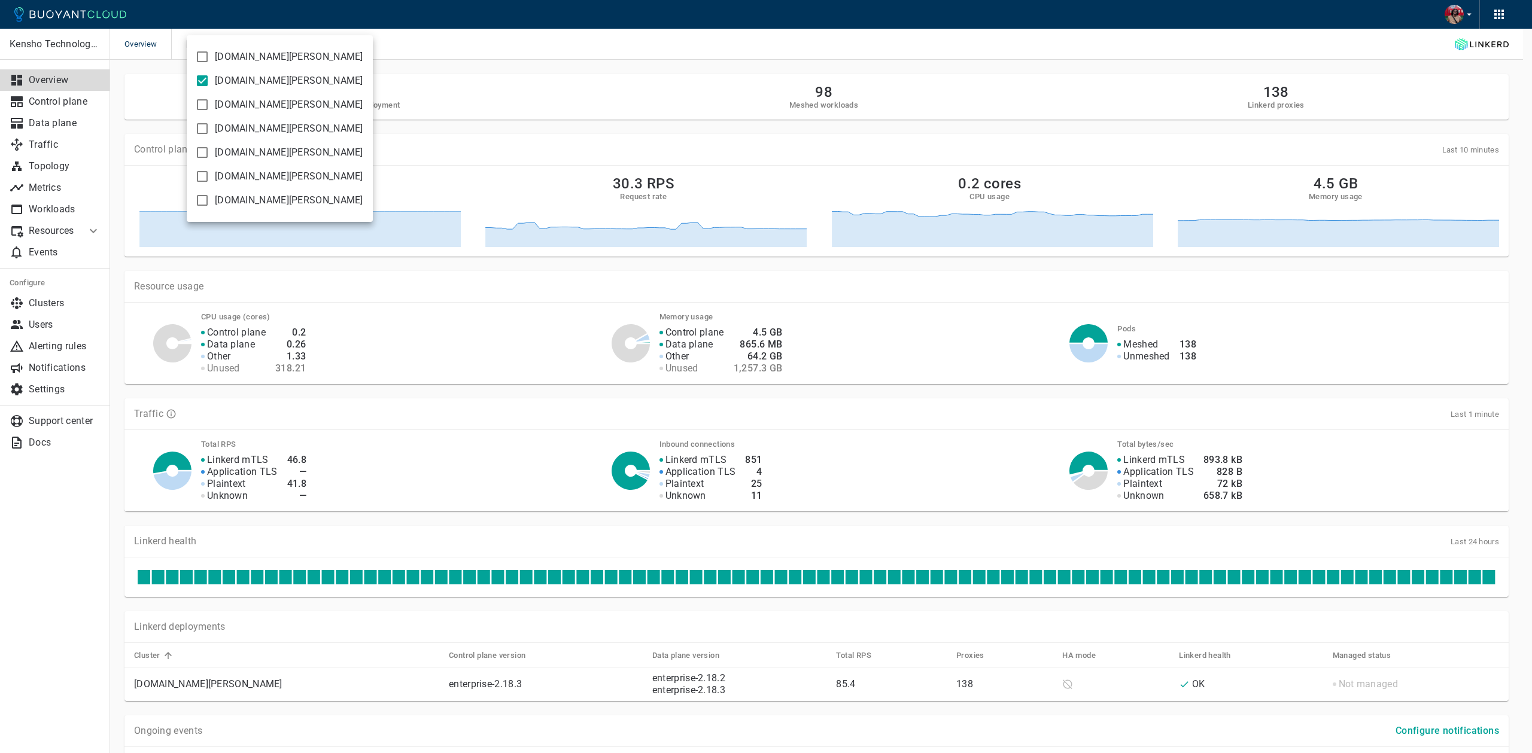
click at [231, 97] on label "[DOMAIN_NAME][PERSON_NAME]" at bounding box center [277, 105] width 174 height 24
click at [209, 98] on input "[DOMAIN_NAME][PERSON_NAME]" at bounding box center [202, 105] width 14 height 14
checkbox input "true"
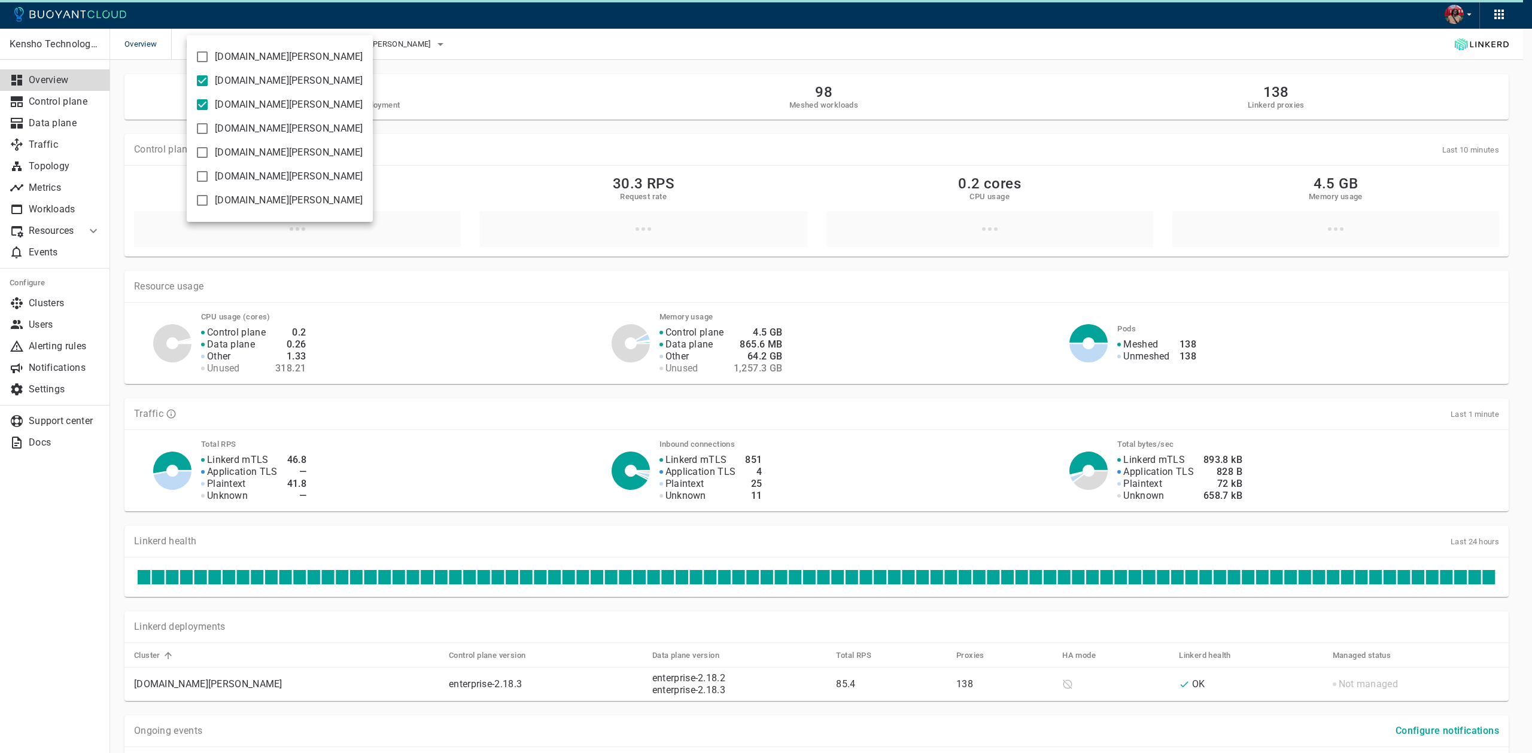
click at [216, 80] on span "[DOMAIN_NAME][PERSON_NAME]" at bounding box center [289, 81] width 148 height 12
click at [209, 80] on input "[DOMAIN_NAME][PERSON_NAME]" at bounding box center [202, 81] width 14 height 14
checkbox input "false"
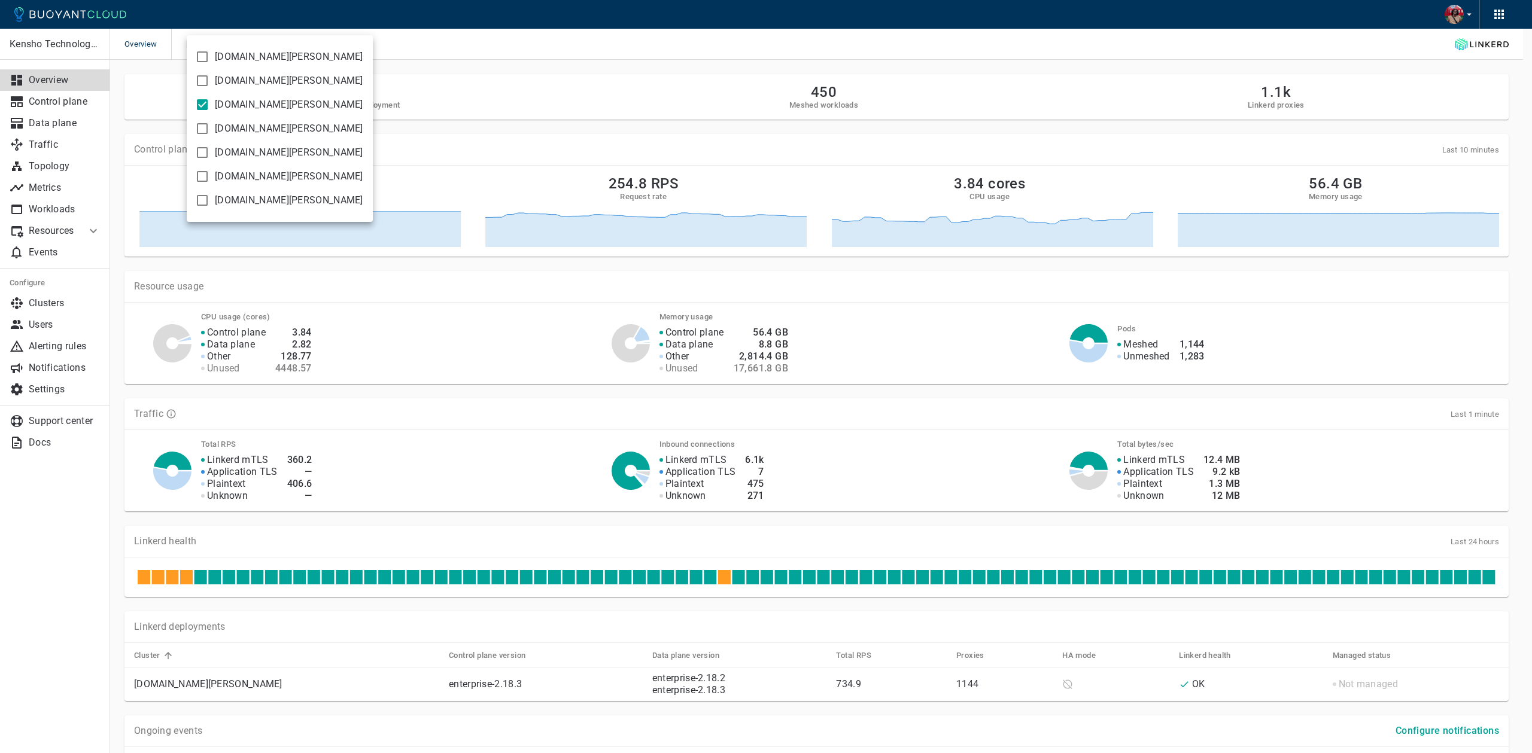
drag, startPoint x: 786, startPoint y: 72, endPoint x: 792, endPoint y: 72, distance: 6.0
click at [787, 72] on div at bounding box center [766, 376] width 1532 height 753
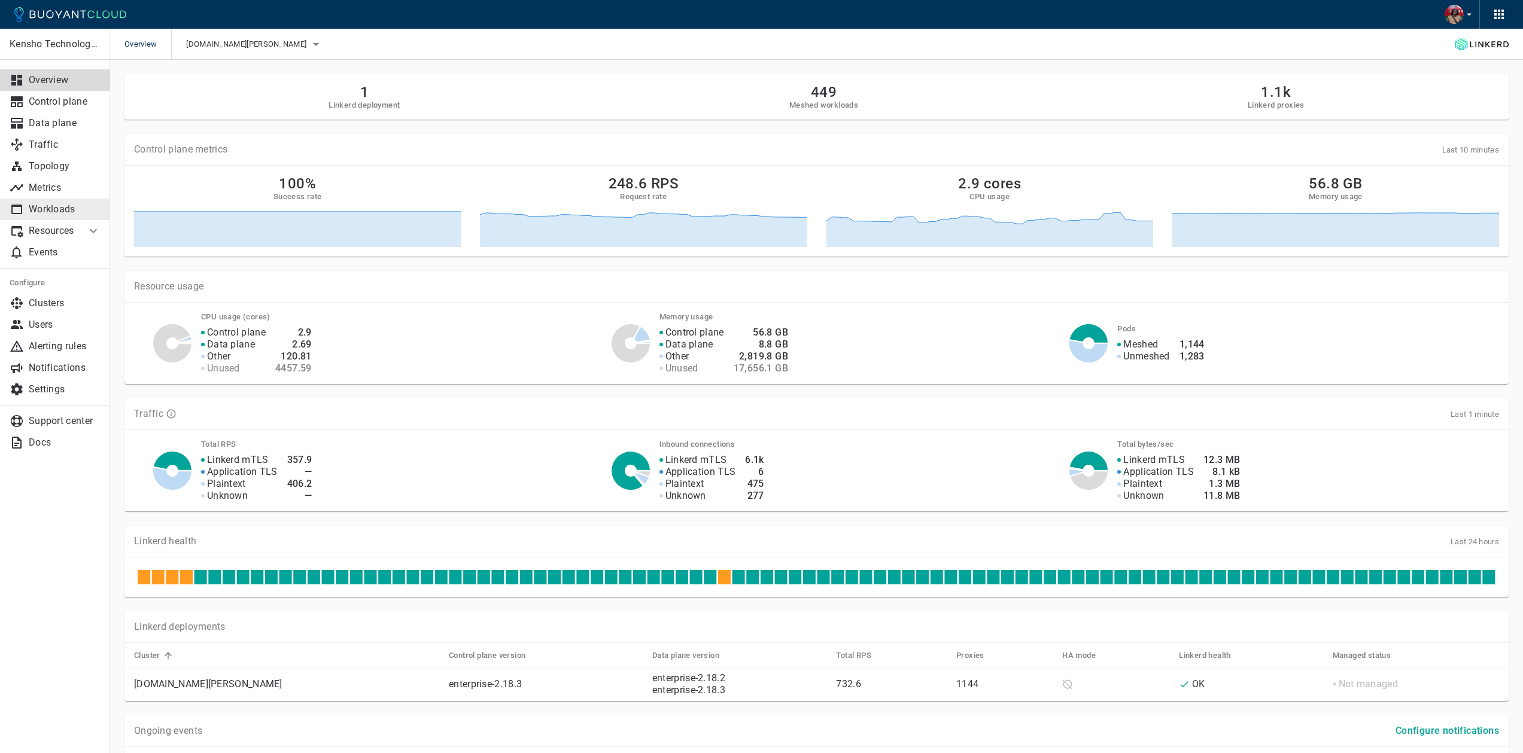
click at [31, 213] on p "Workloads" at bounding box center [65, 209] width 72 height 12
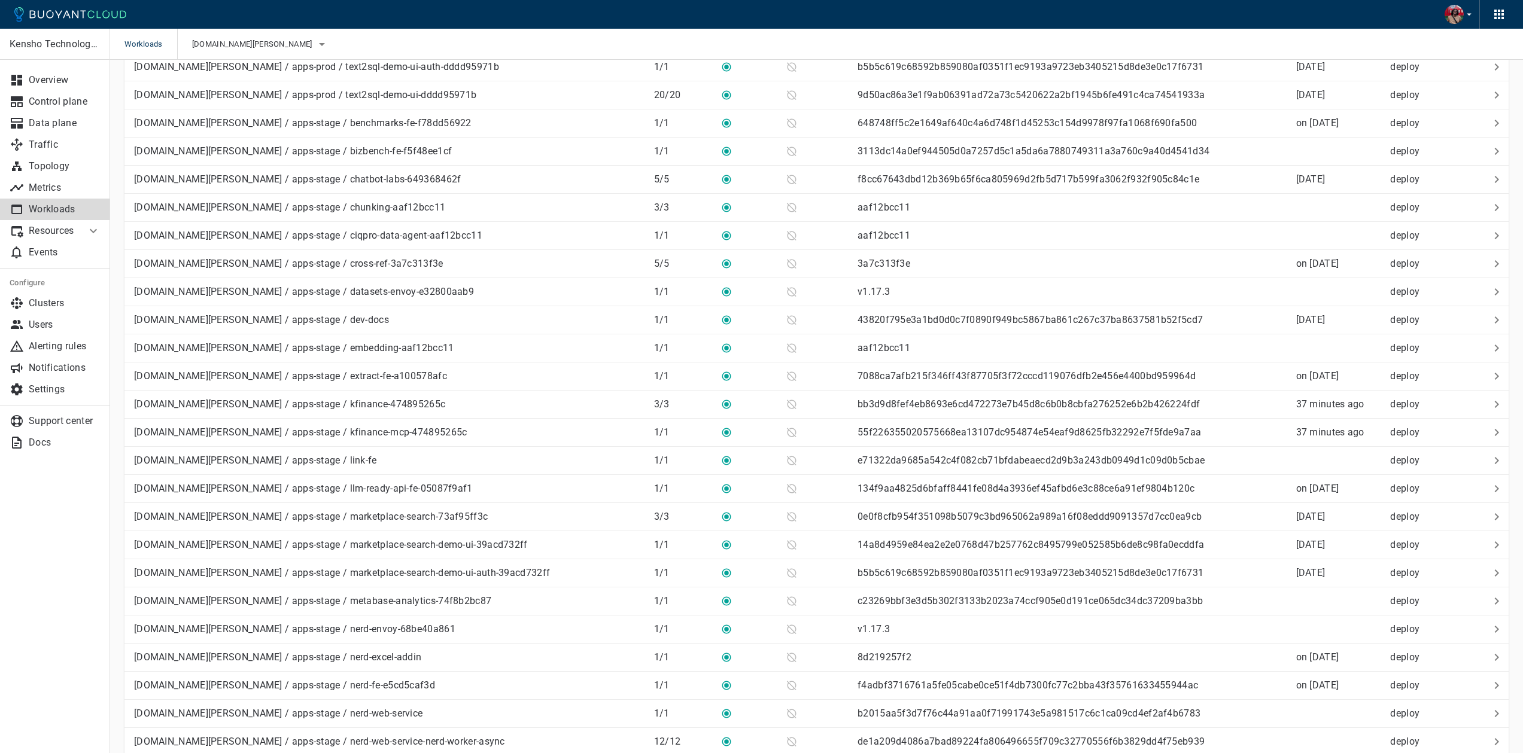
scroll to position [2303, 0]
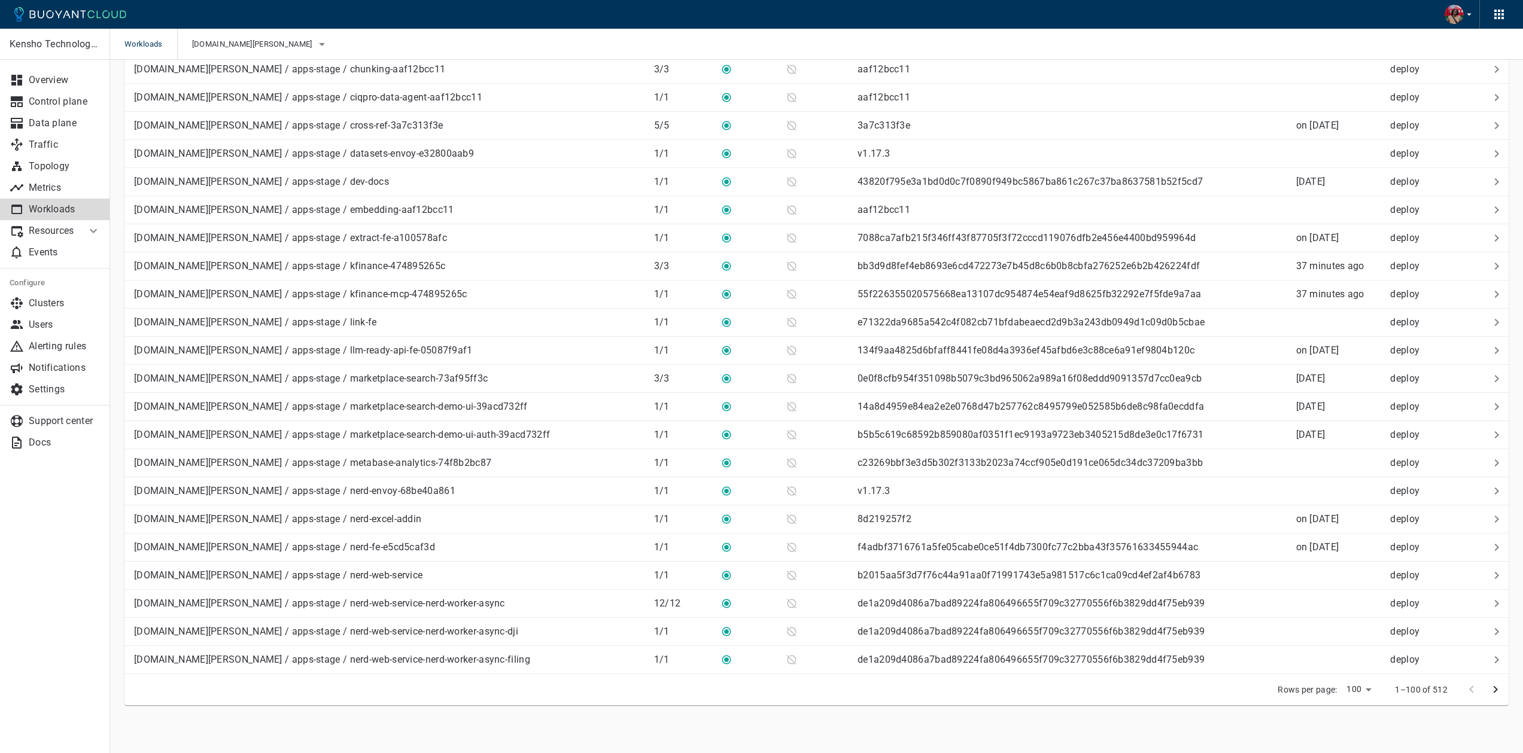
click at [1496, 690] on icon "next page" at bounding box center [1496, 689] width 4 height 7
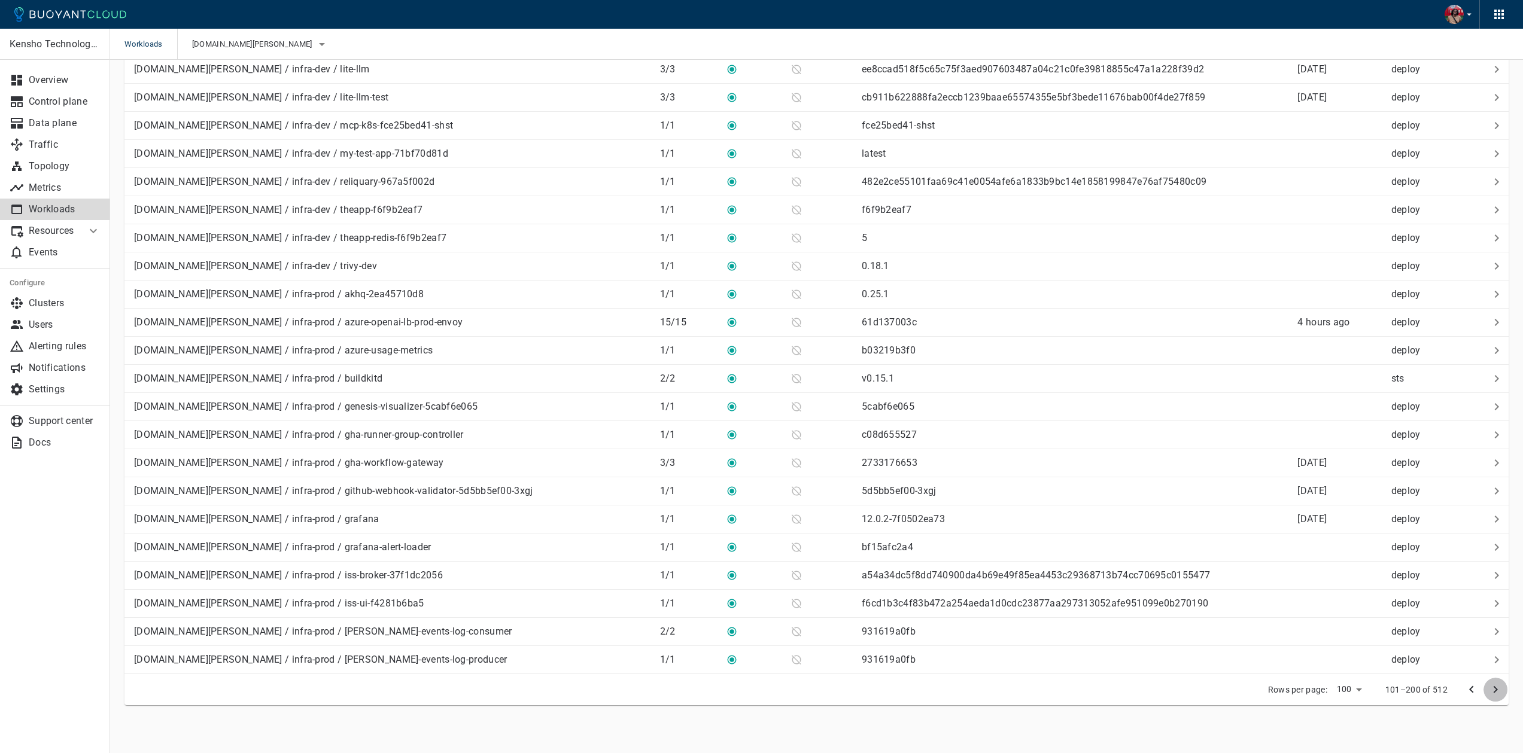
click at [1495, 690] on icon "next page" at bounding box center [1495, 690] width 14 height 14
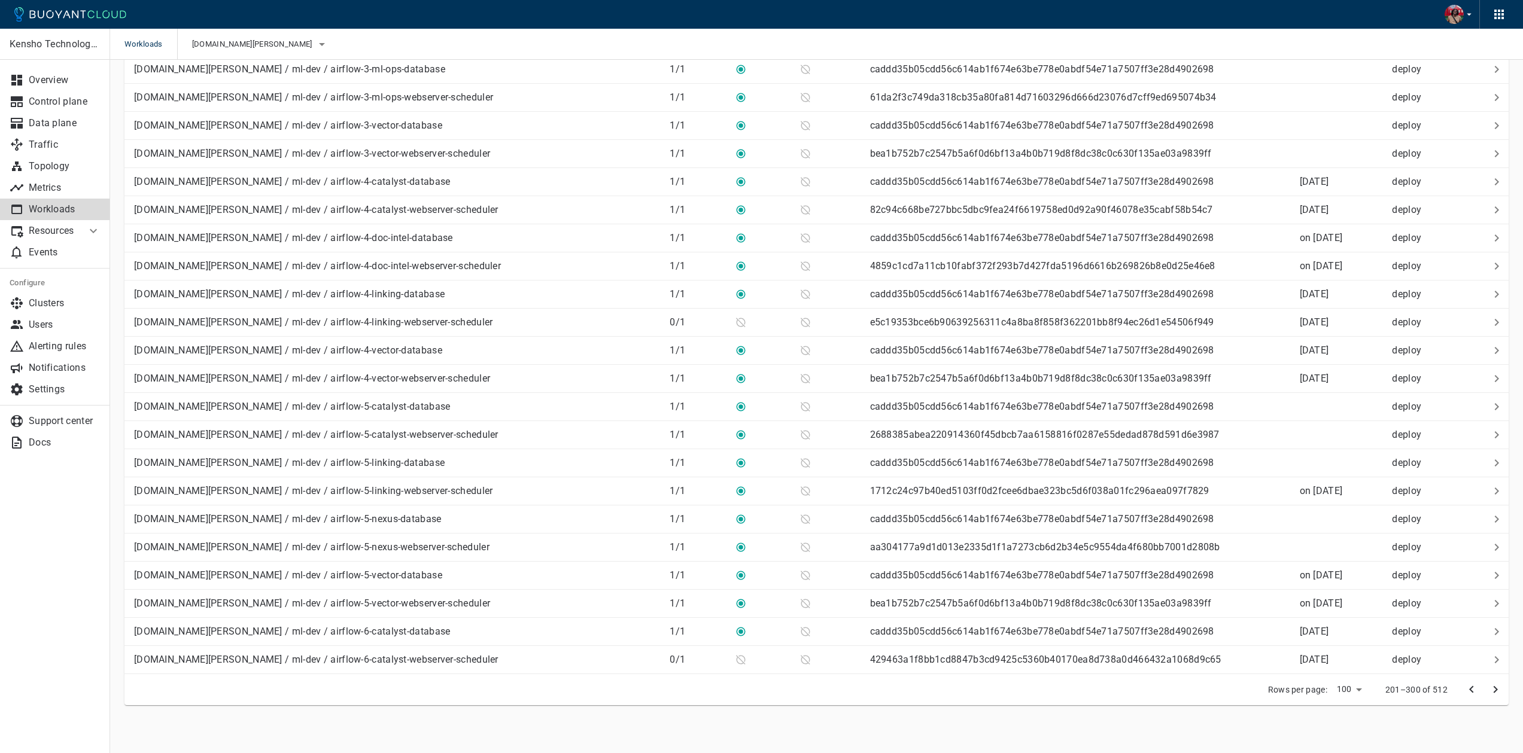
click at [1498, 688] on icon "next page" at bounding box center [1495, 690] width 14 height 14
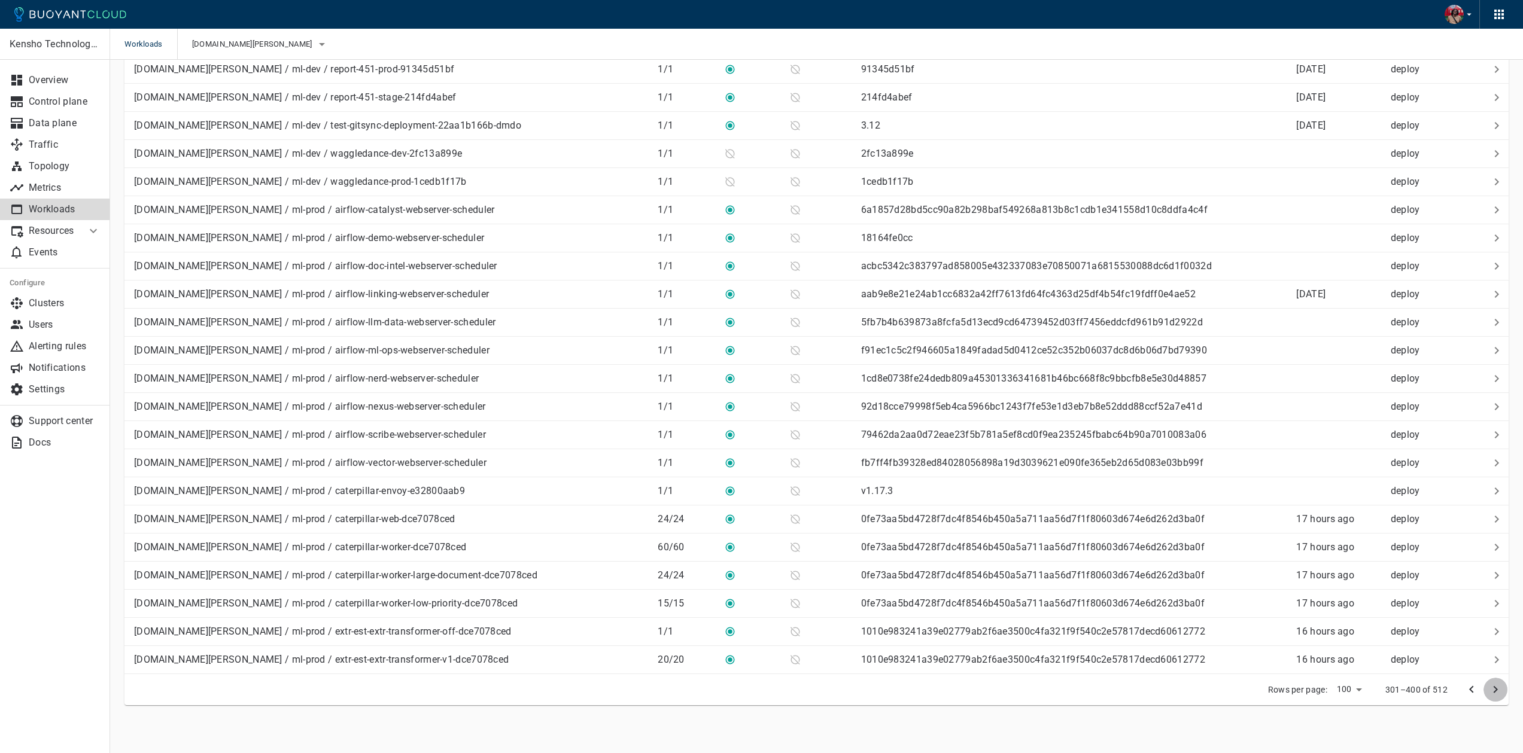
click at [1497, 688] on icon "next page" at bounding box center [1495, 690] width 14 height 14
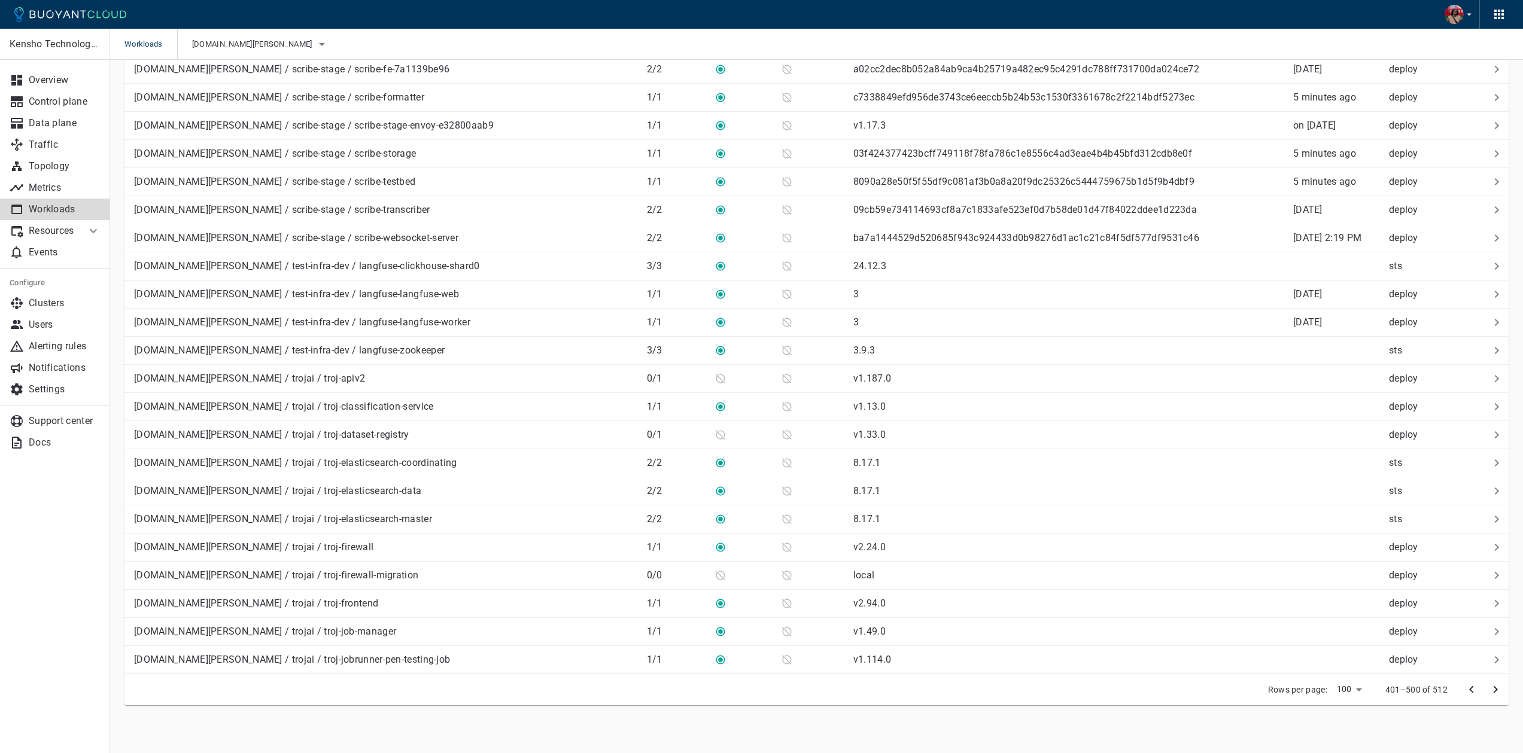
click at [1499, 686] on icon "next page" at bounding box center [1495, 690] width 14 height 14
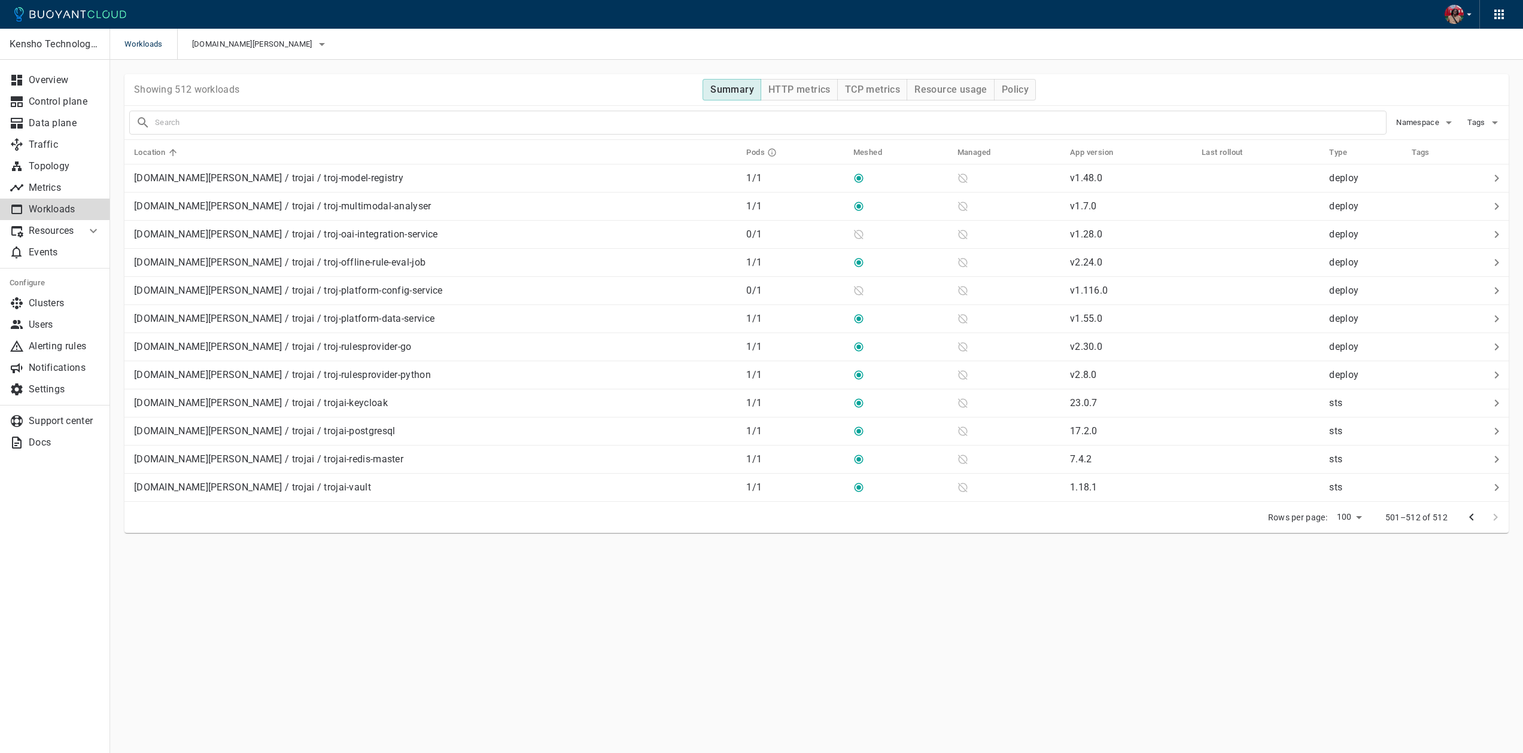
scroll to position [0, 0]
click at [1480, 518] on icon "previous page" at bounding box center [1480, 517] width 4 height 7
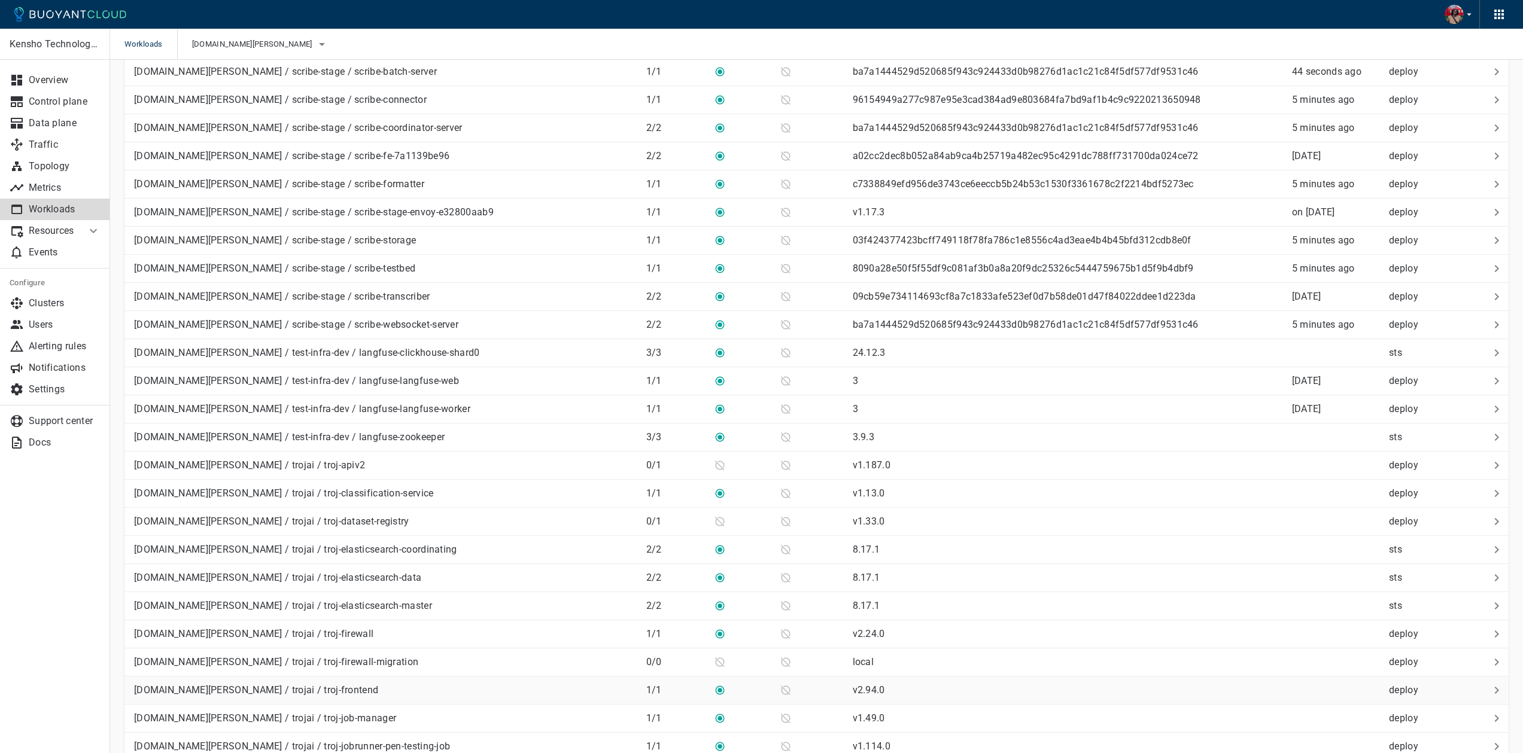
scroll to position [2303, 0]
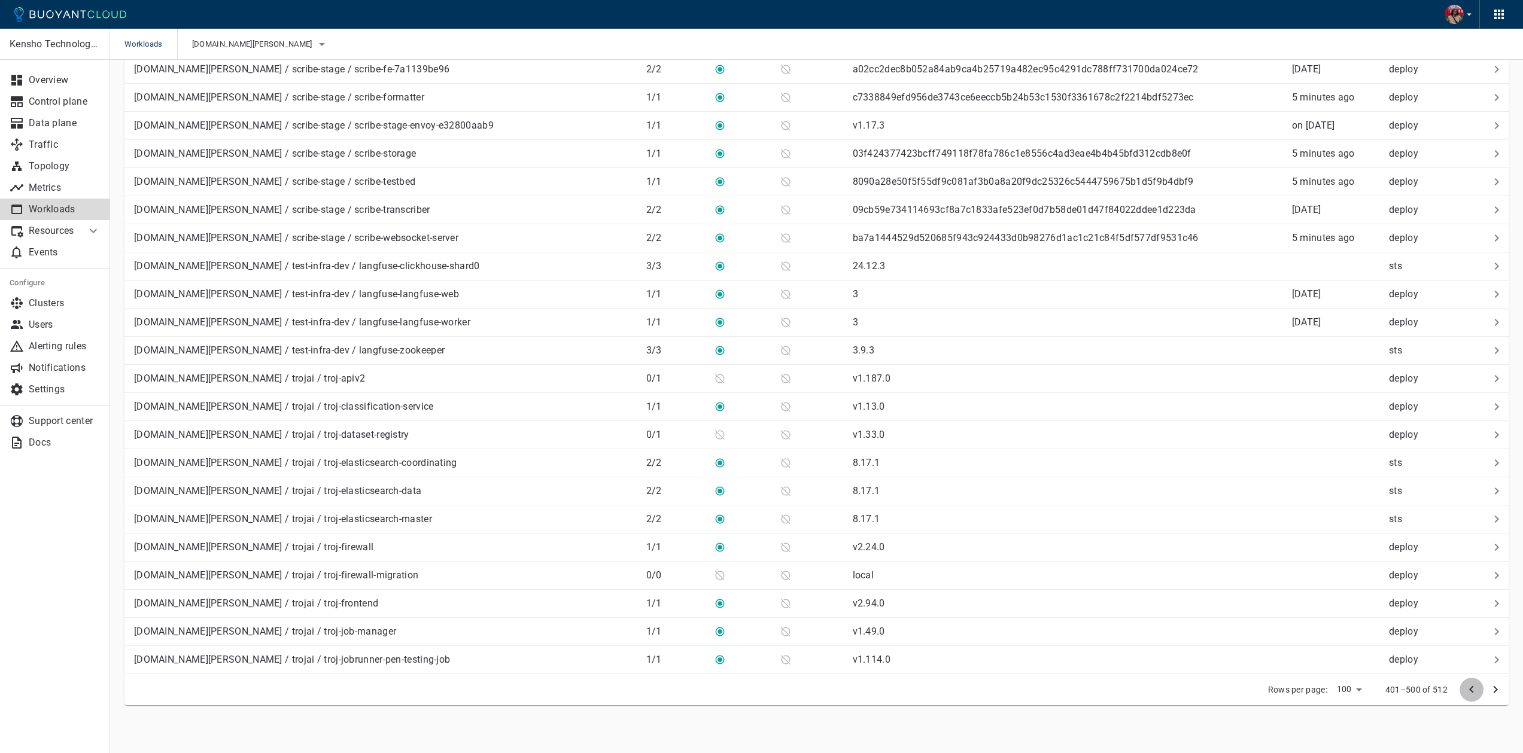
click at [1468, 686] on icon "previous page" at bounding box center [1471, 690] width 14 height 14
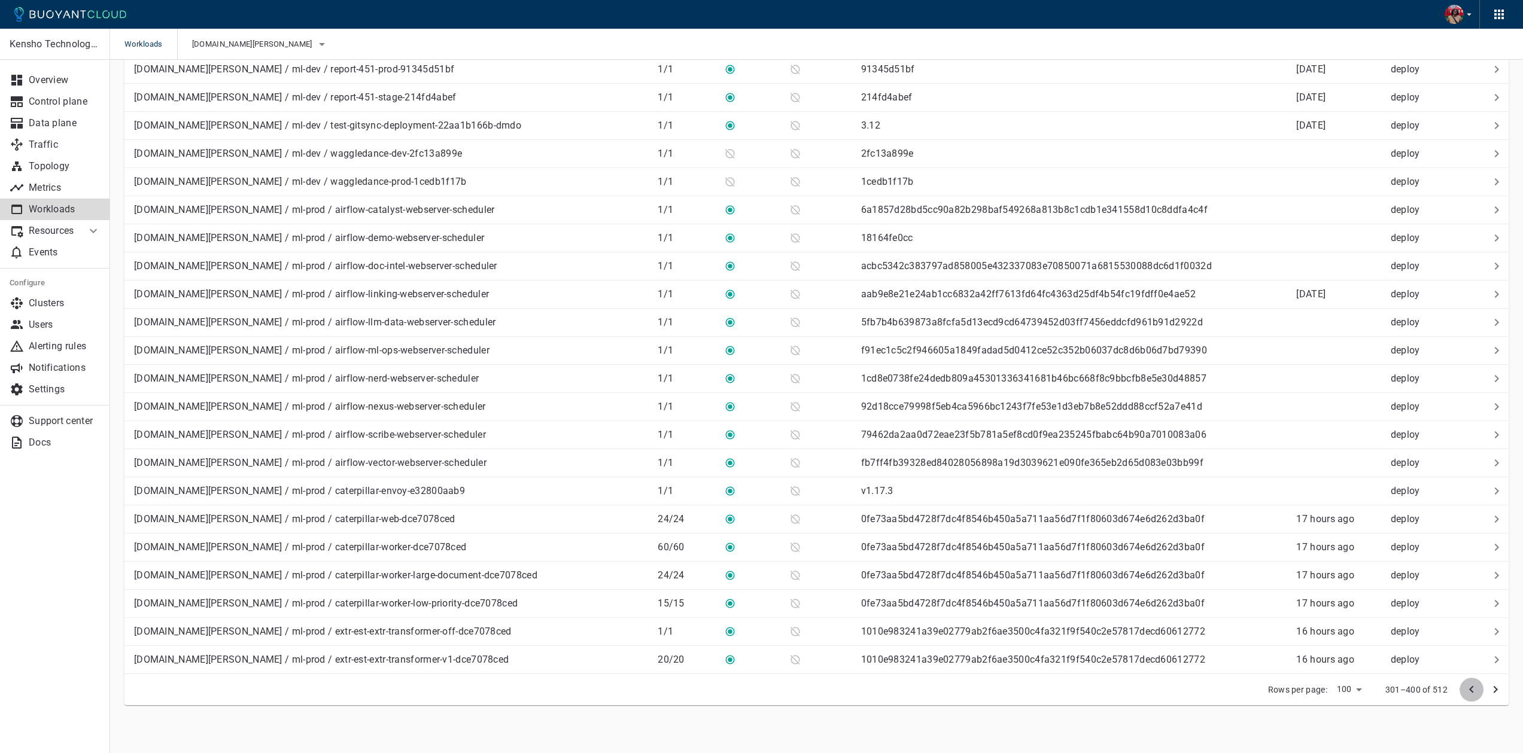
click at [1468, 686] on icon "previous page" at bounding box center [1471, 690] width 14 height 14
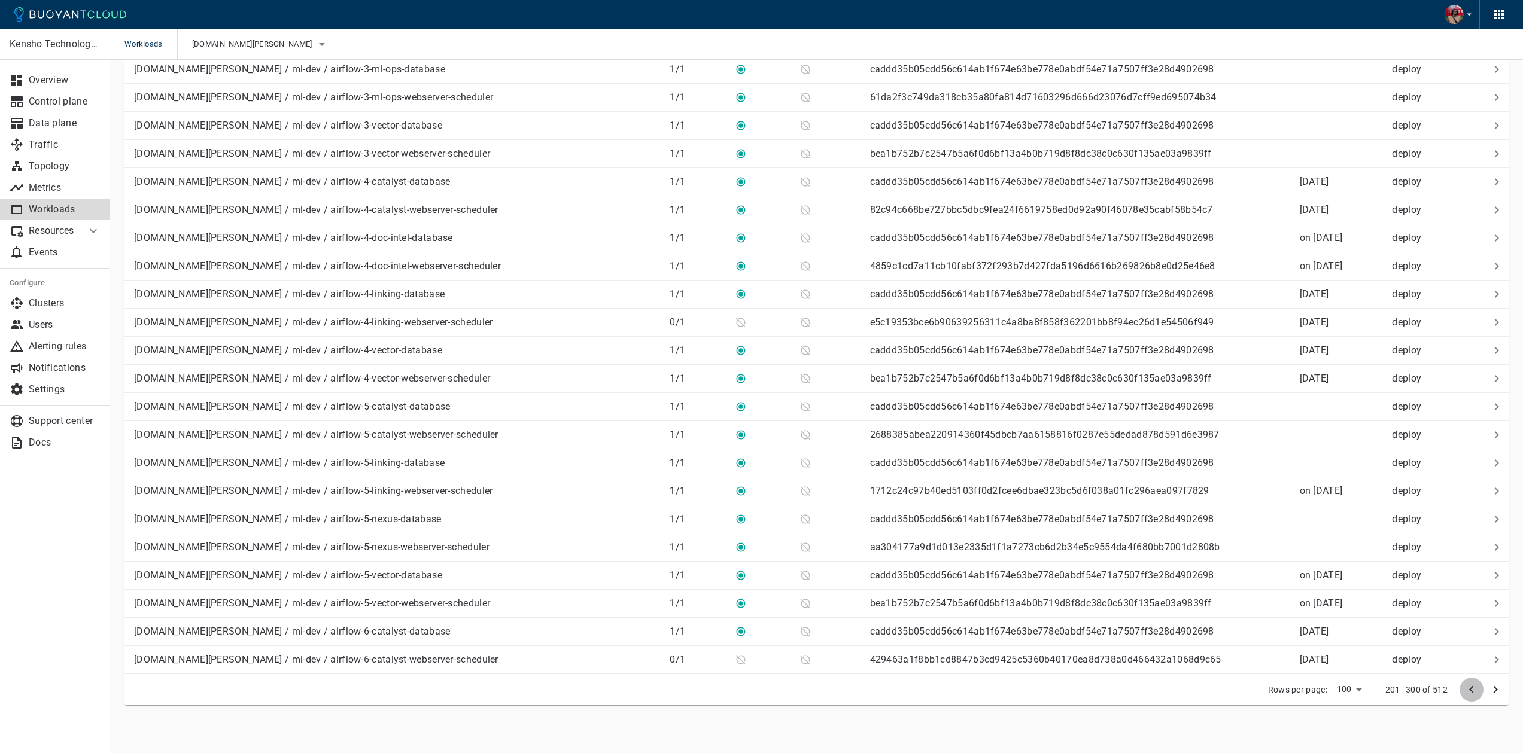
click at [1468, 686] on icon "previous page" at bounding box center [1471, 690] width 14 height 14
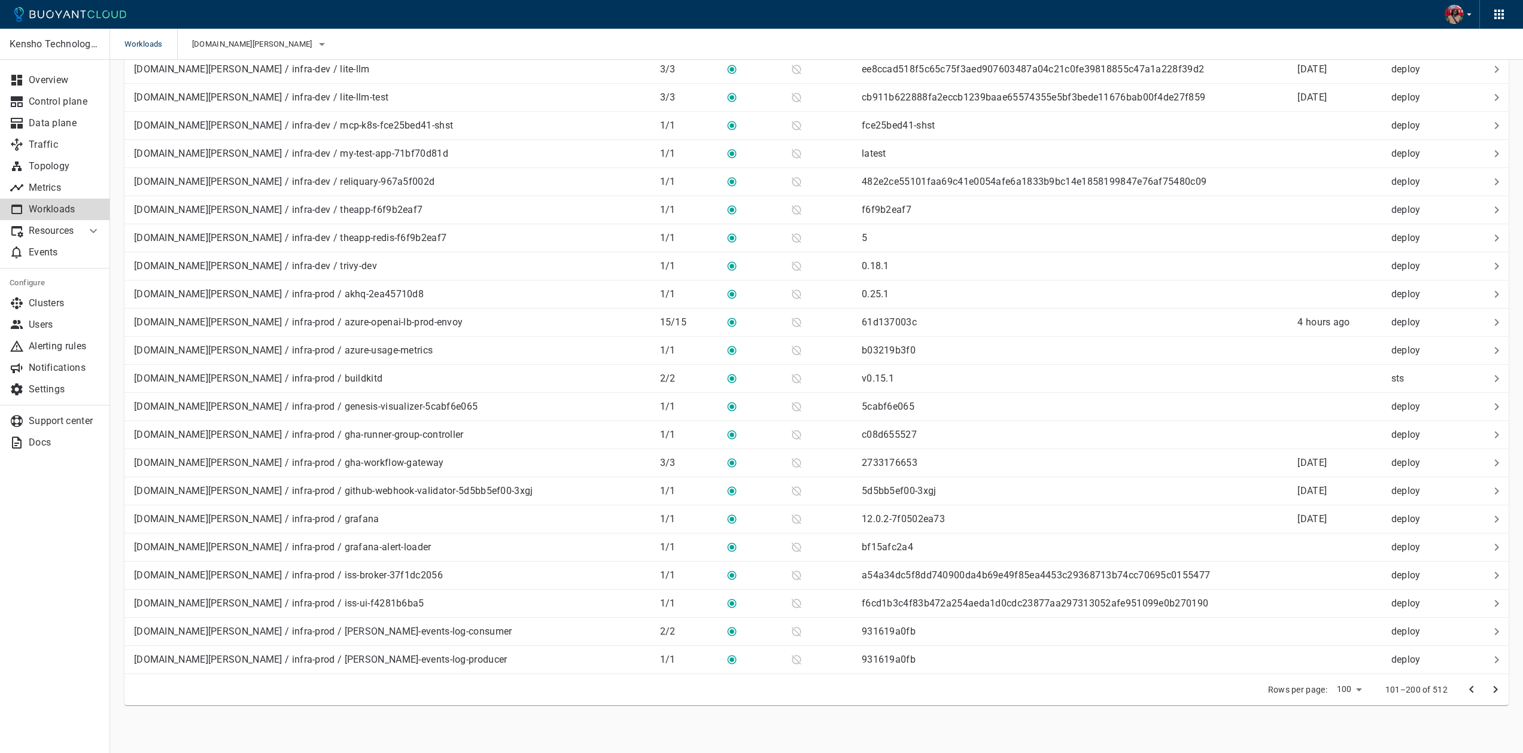
click at [1468, 686] on icon "previous page" at bounding box center [1471, 690] width 14 height 14
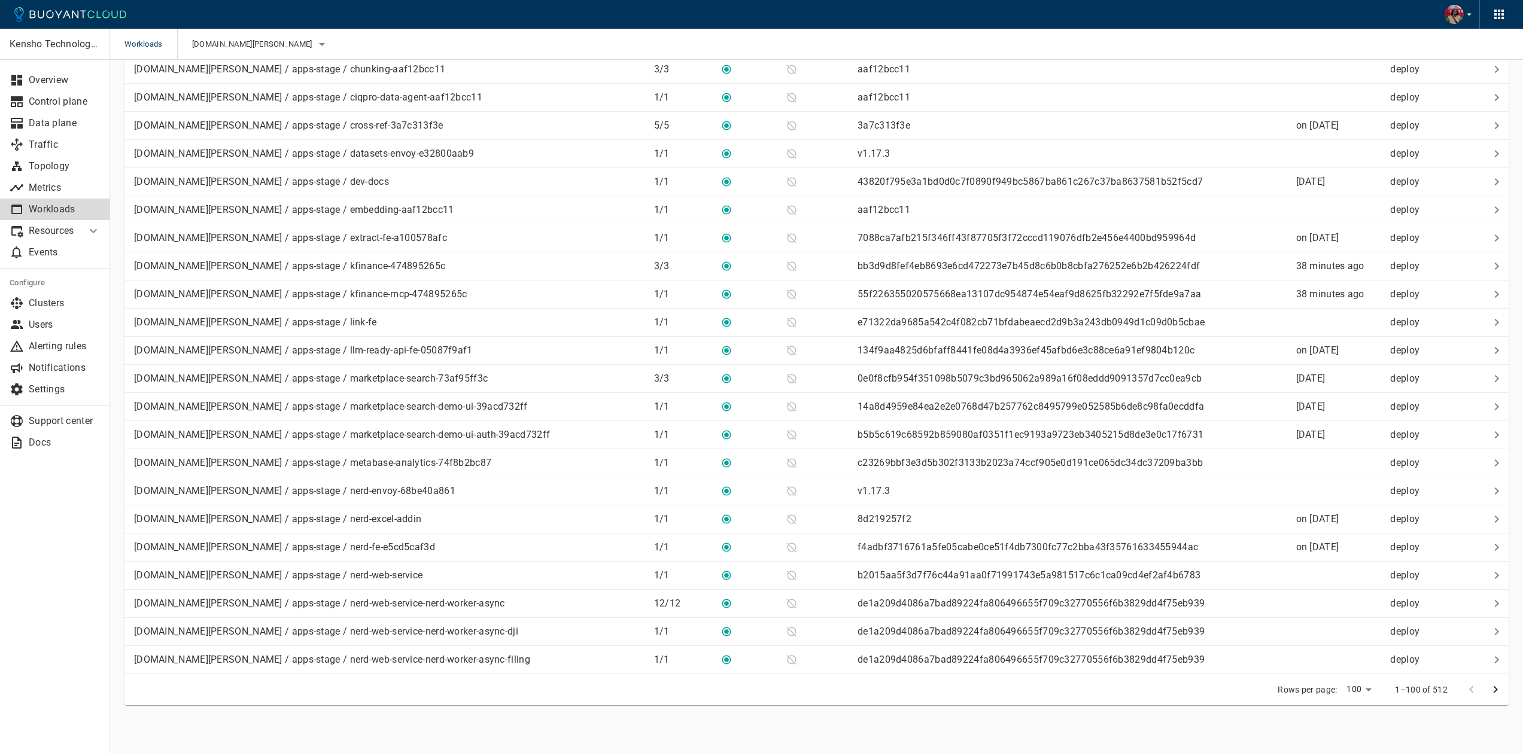
click at [1468, 686] on div at bounding box center [1483, 690] width 48 height 24
drag, startPoint x: 1365, startPoint y: 692, endPoint x: 1367, endPoint y: 698, distance: 6.1
click at [1367, 726] on li "500" at bounding box center [1359, 728] width 36 height 22
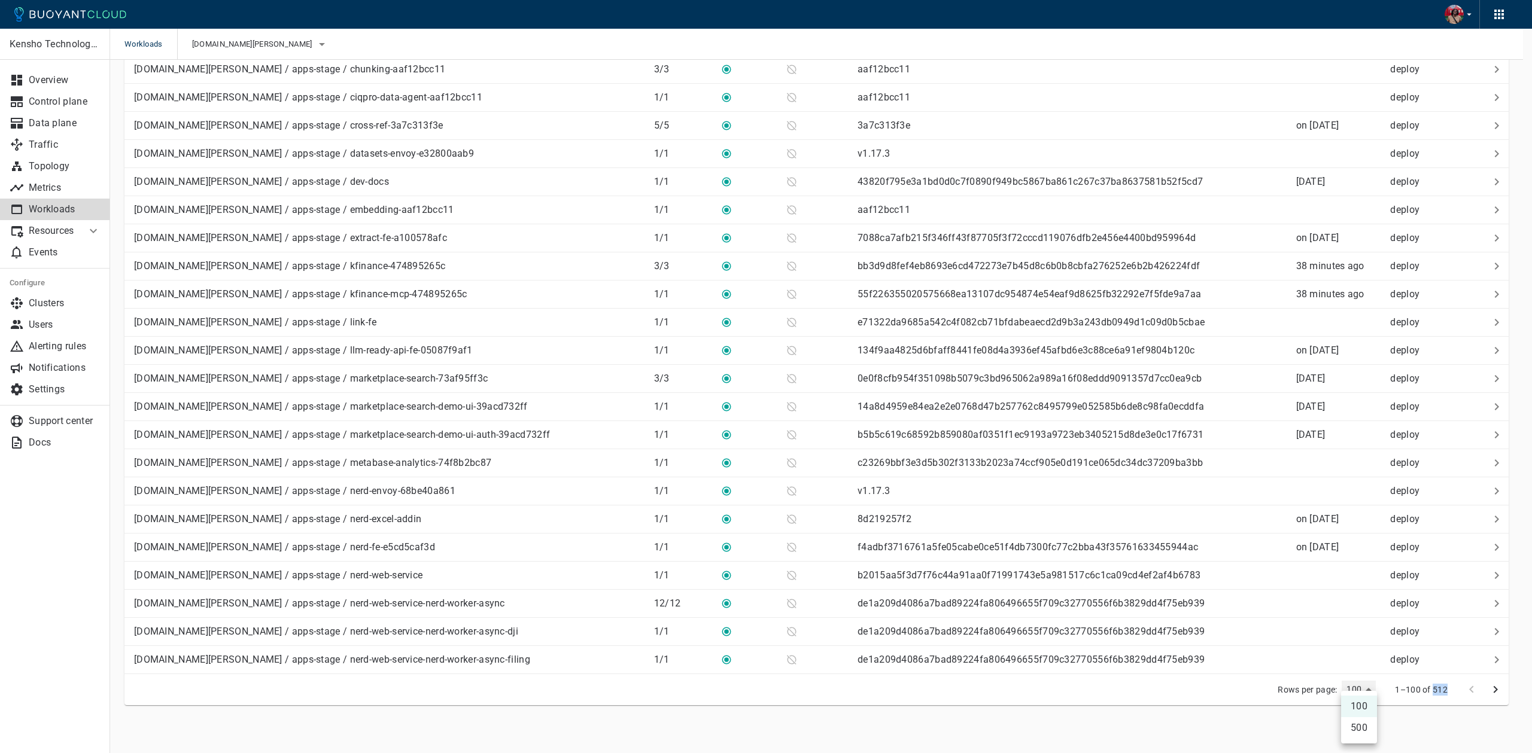
type input "500"
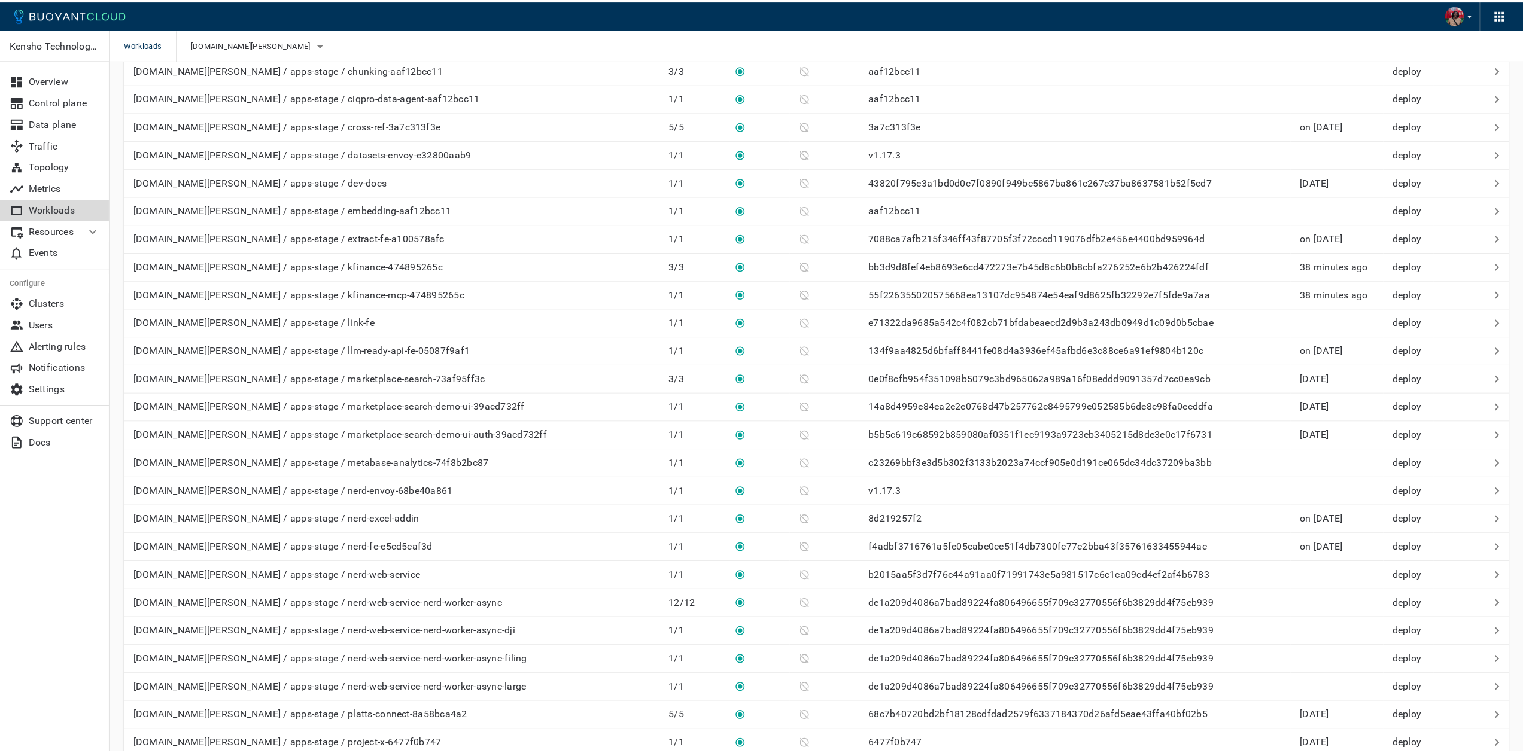
scroll to position [13552, 0]
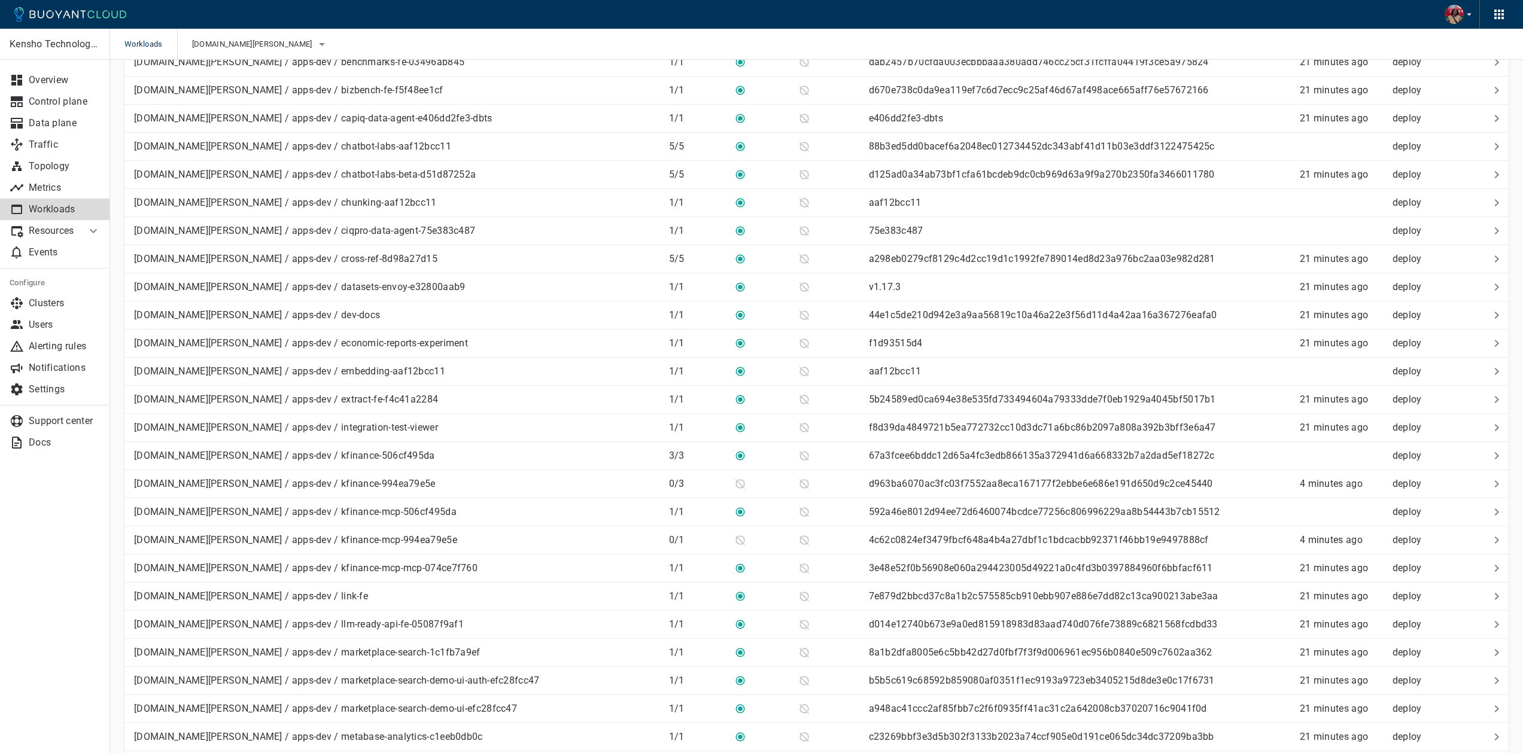
scroll to position [0, 0]
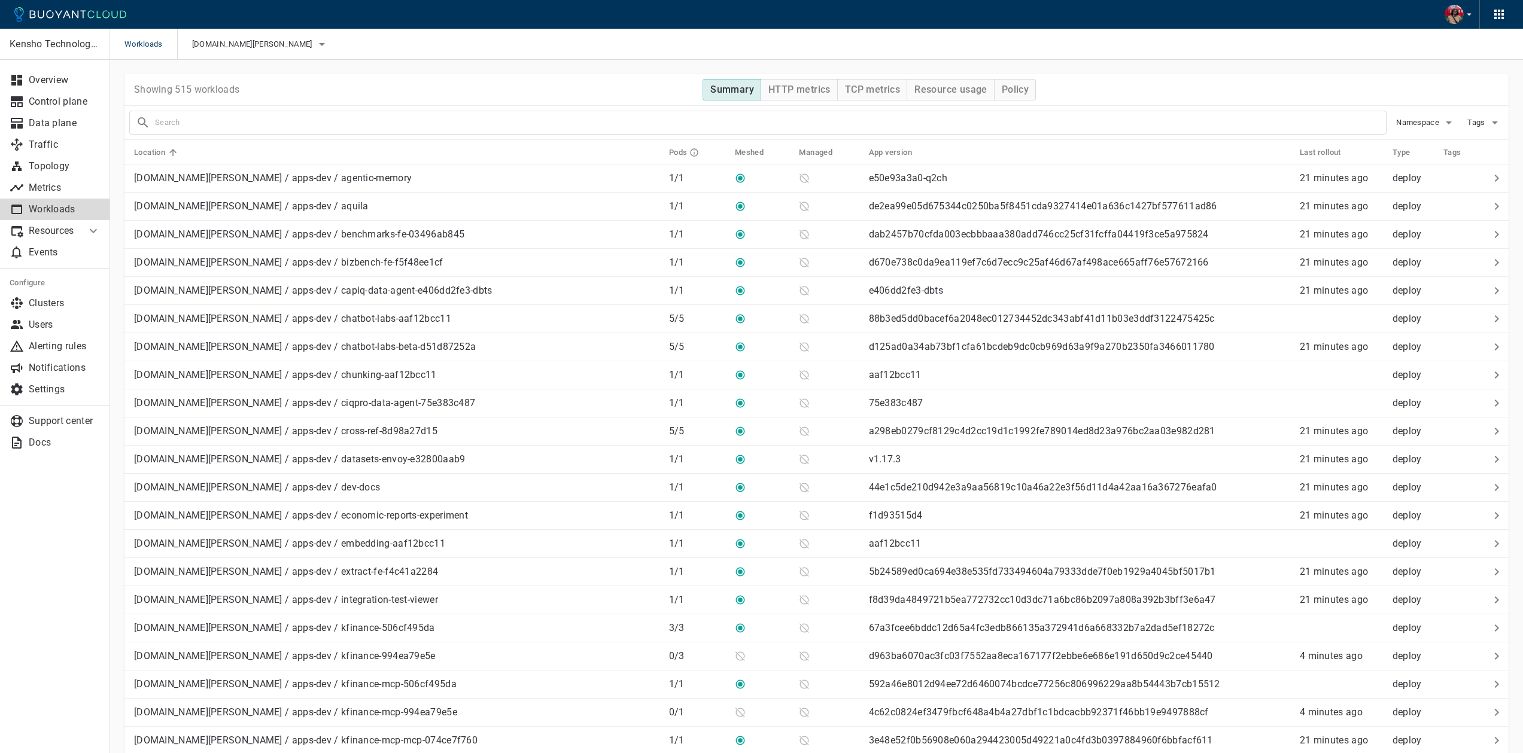
click at [77, 205] on p "Workloads" at bounding box center [65, 209] width 72 height 12
click at [71, 118] on p "Data plane" at bounding box center [65, 123] width 72 height 12
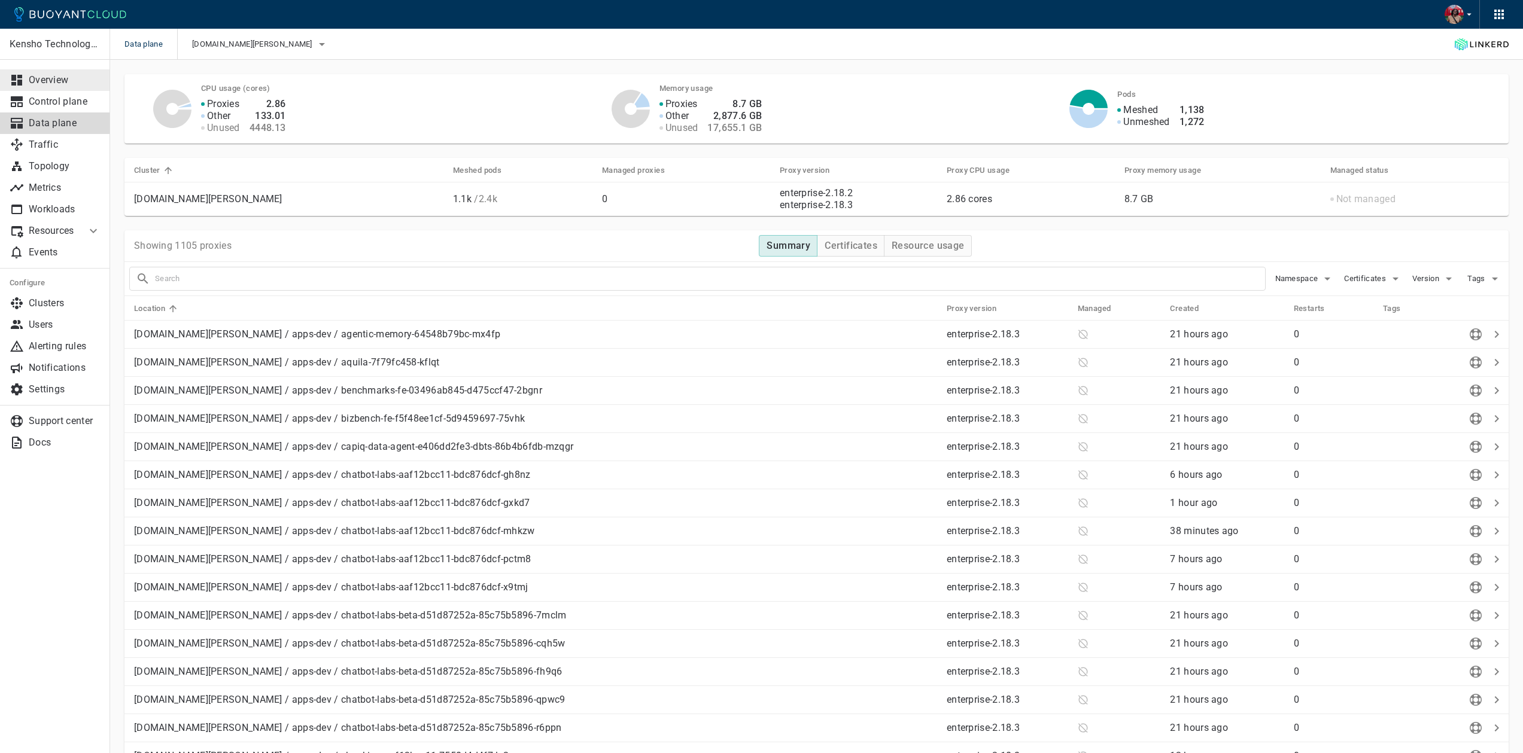
click at [70, 86] on link "Overview" at bounding box center [55, 80] width 110 height 22
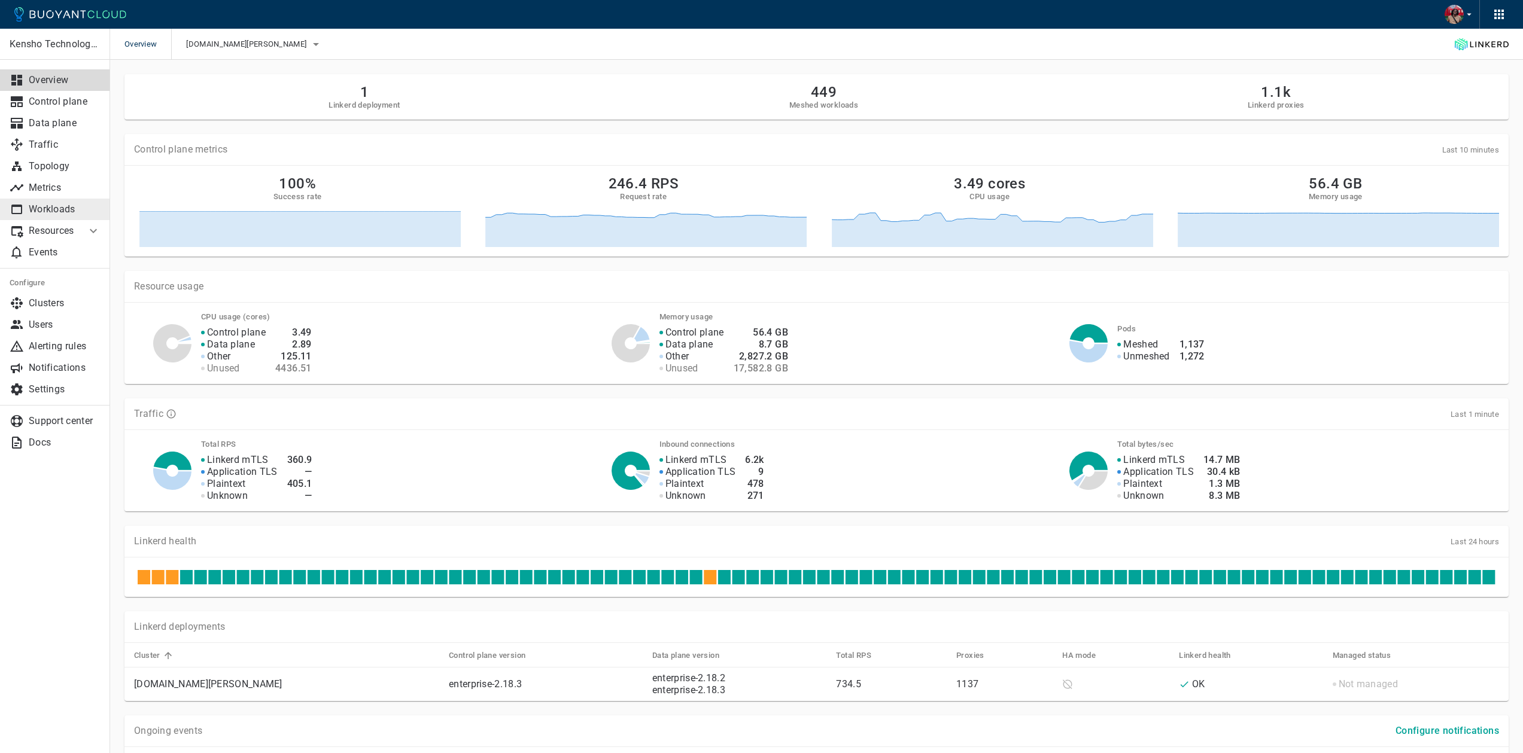
click at [63, 205] on p "Workloads" at bounding box center [65, 209] width 72 height 12
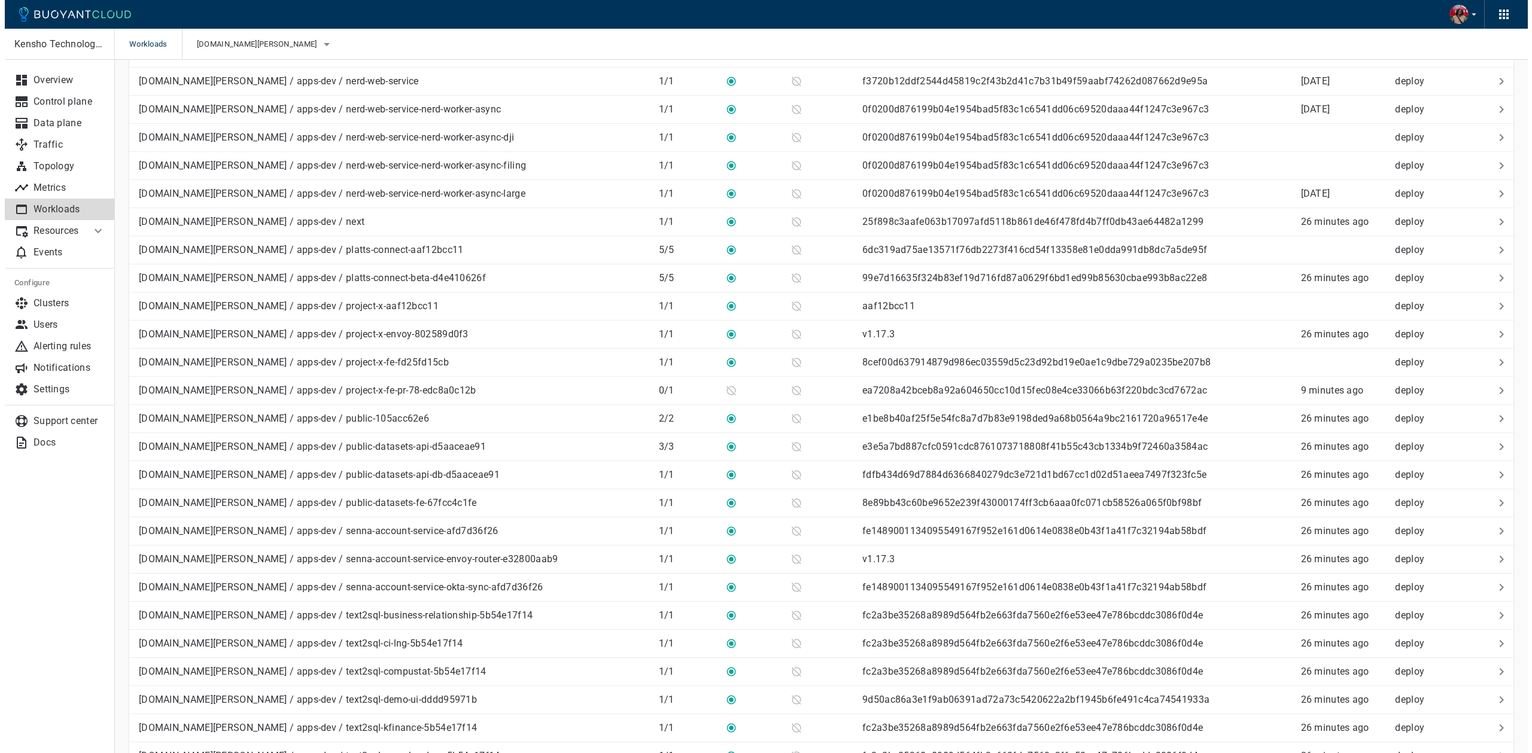
scroll to position [1137, 0]
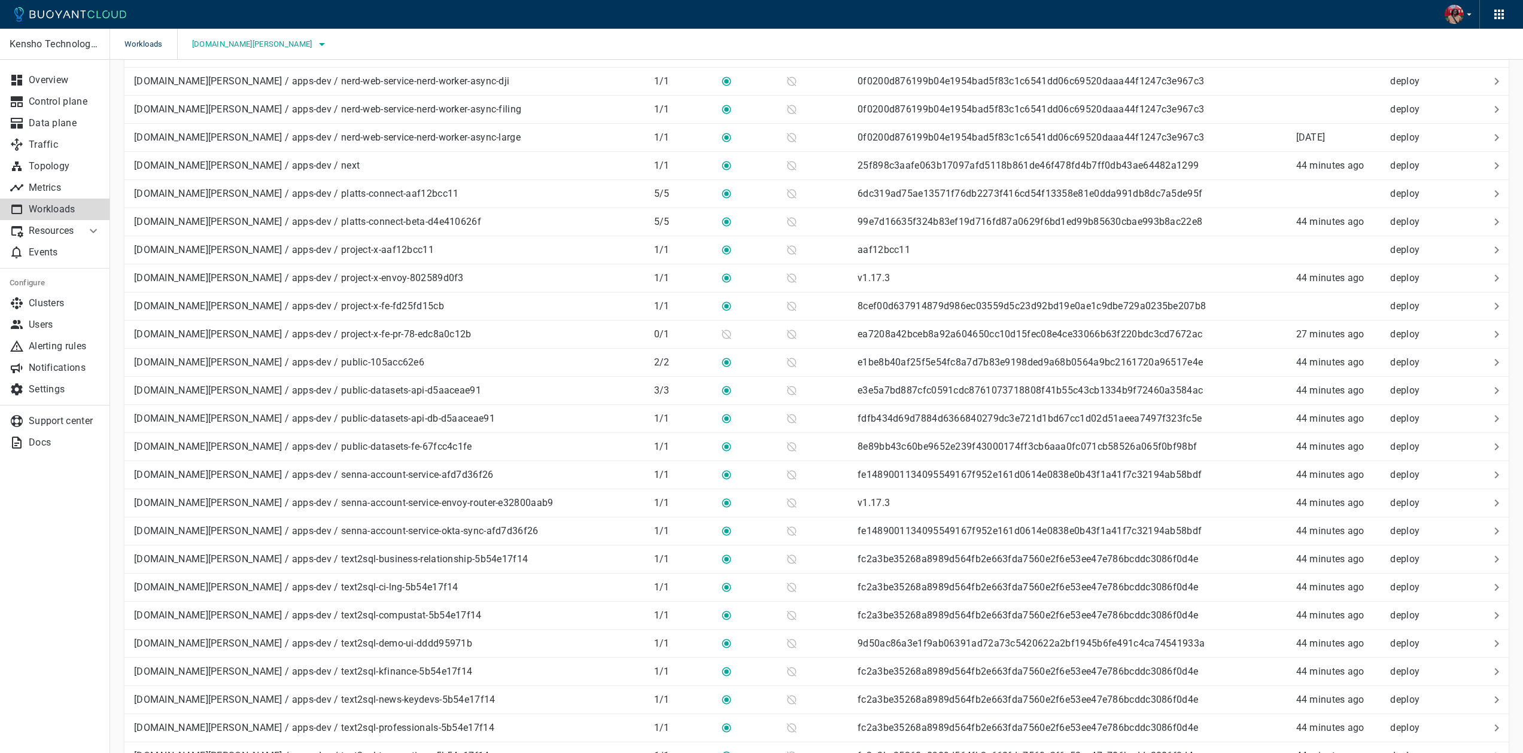
click at [225, 42] on span "[DOMAIN_NAME][PERSON_NAME]" at bounding box center [253, 44] width 123 height 10
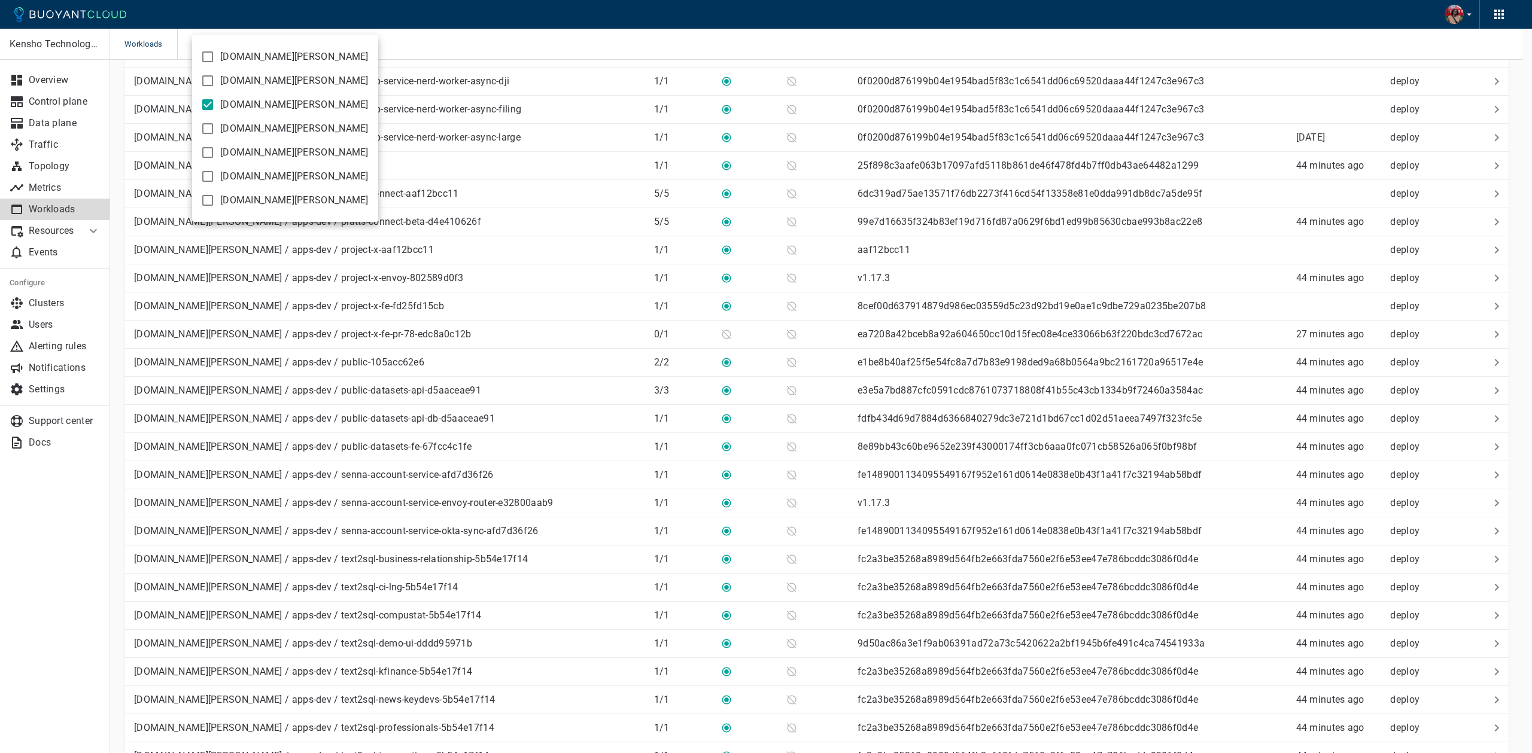
click at [234, 121] on label "[DOMAIN_NAME][PERSON_NAME]" at bounding box center [282, 129] width 174 height 24
click at [215, 121] on input "[DOMAIN_NAME][PERSON_NAME]" at bounding box center [207, 128] width 14 height 14
checkbox input "true"
click at [203, 109] on input "[DOMAIN_NAME][PERSON_NAME]" at bounding box center [207, 105] width 14 height 14
checkbox input "false"
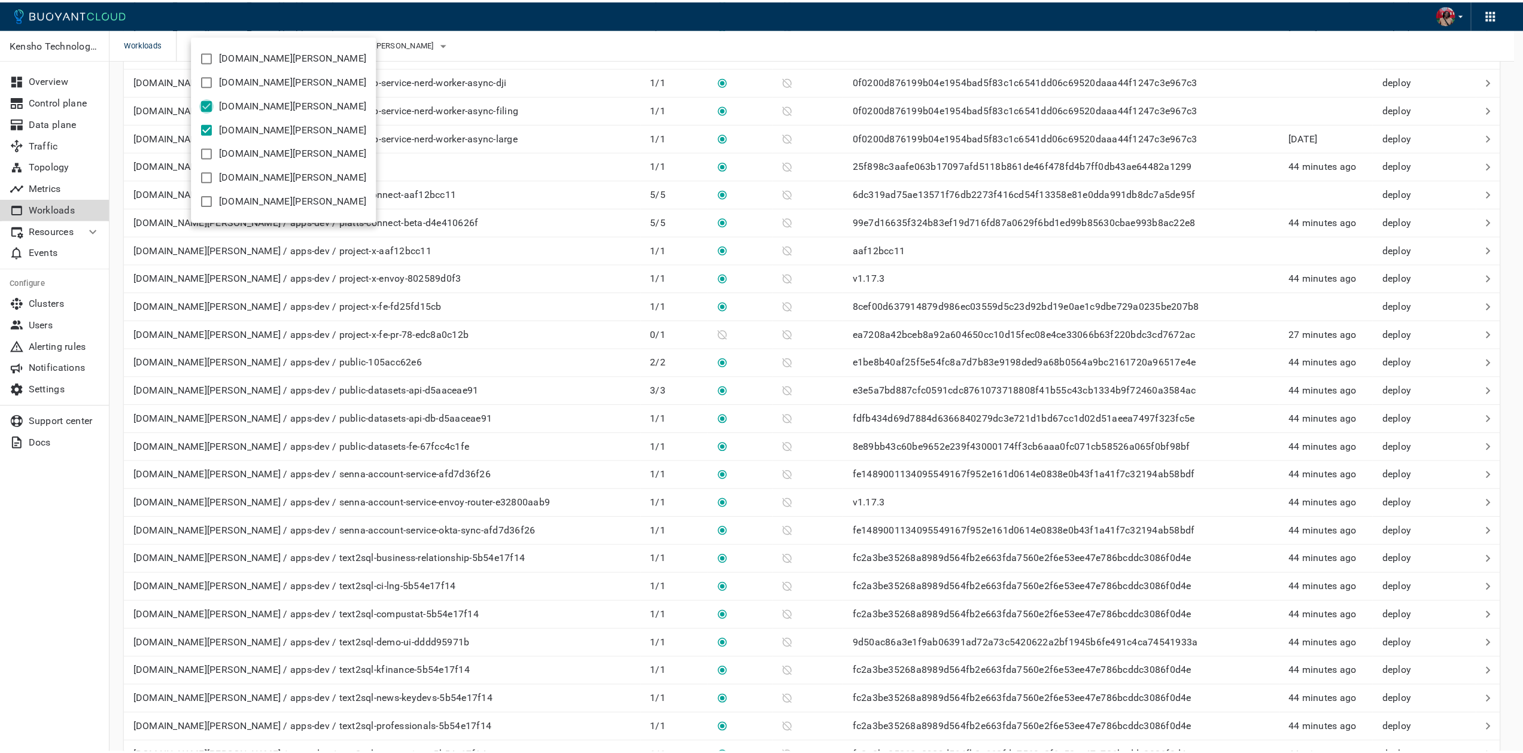
scroll to position [699, 0]
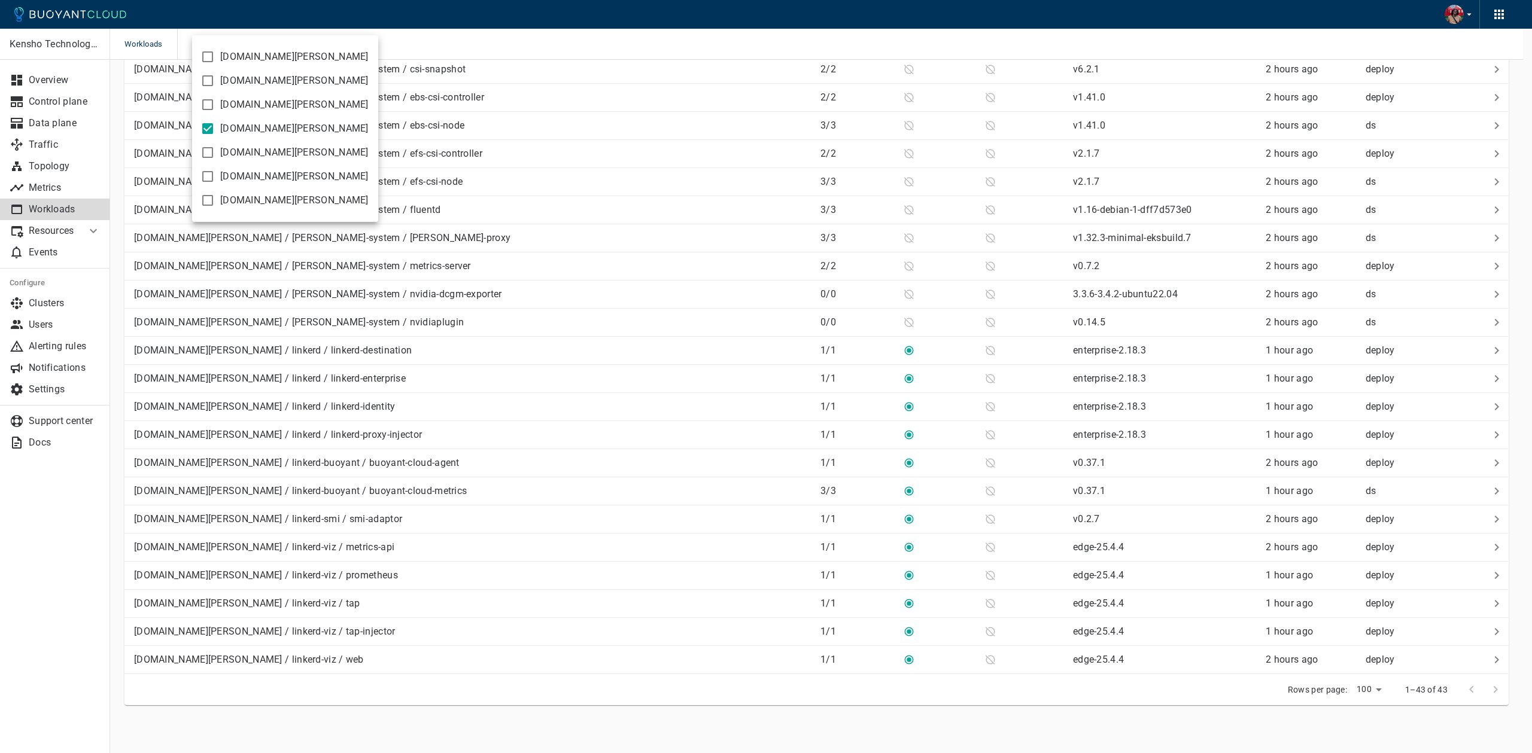
click at [638, 245] on div at bounding box center [766, 376] width 1532 height 753
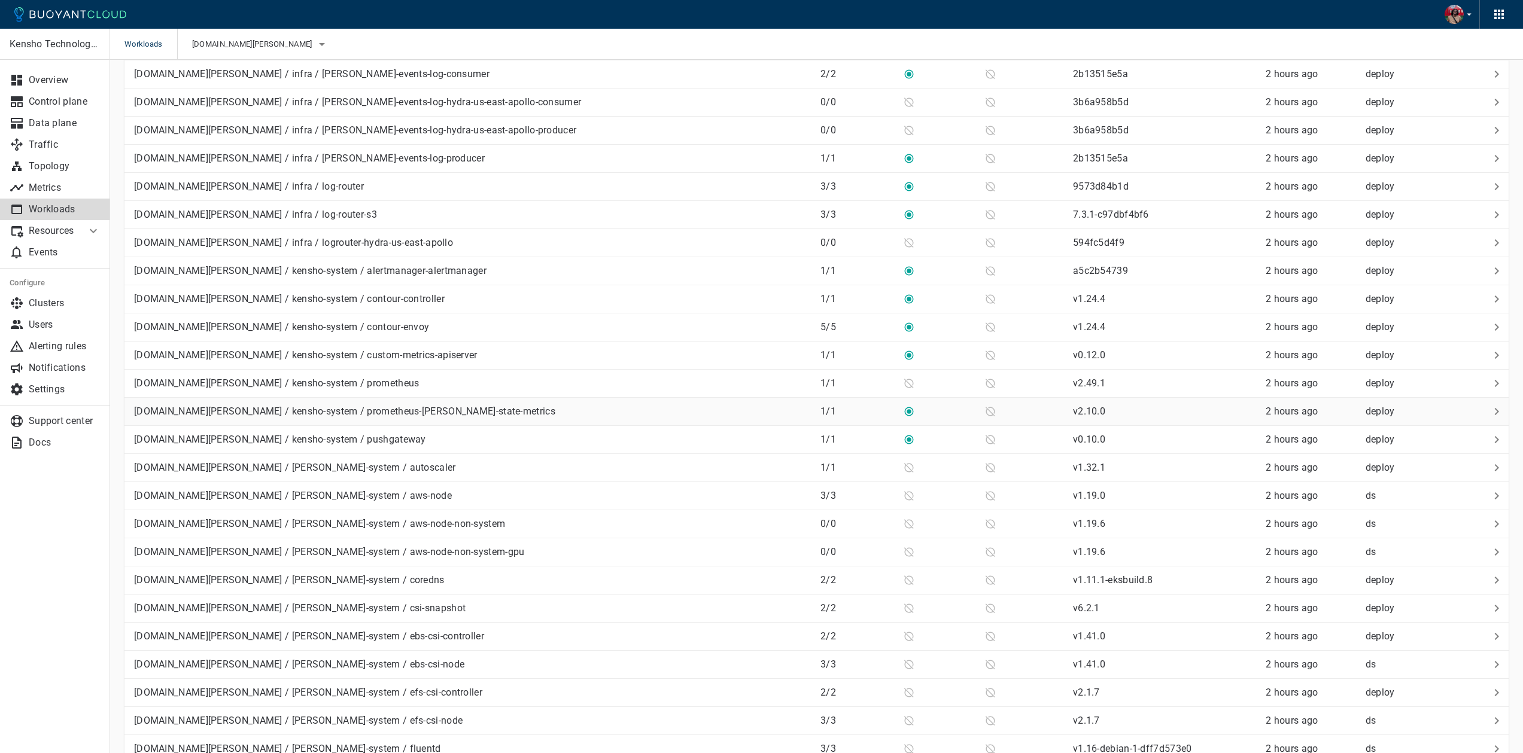
scroll to position [159, 0]
